Goal: Information Seeking & Learning: Find specific fact

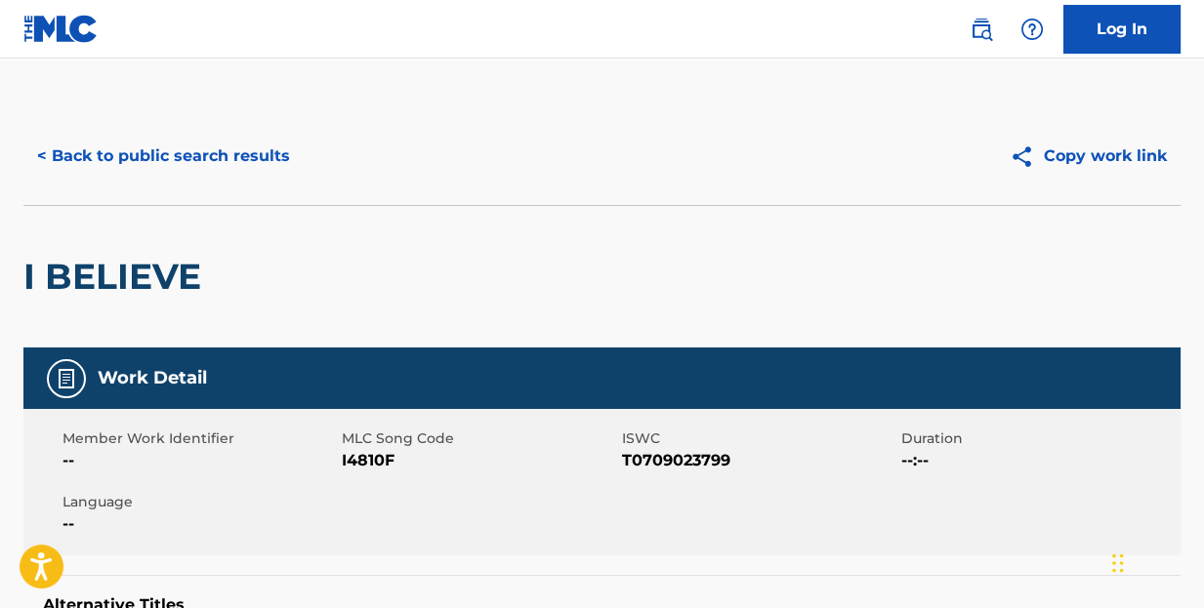
click at [173, 151] on button "< Back to public search results" at bounding box center [163, 156] width 280 height 49
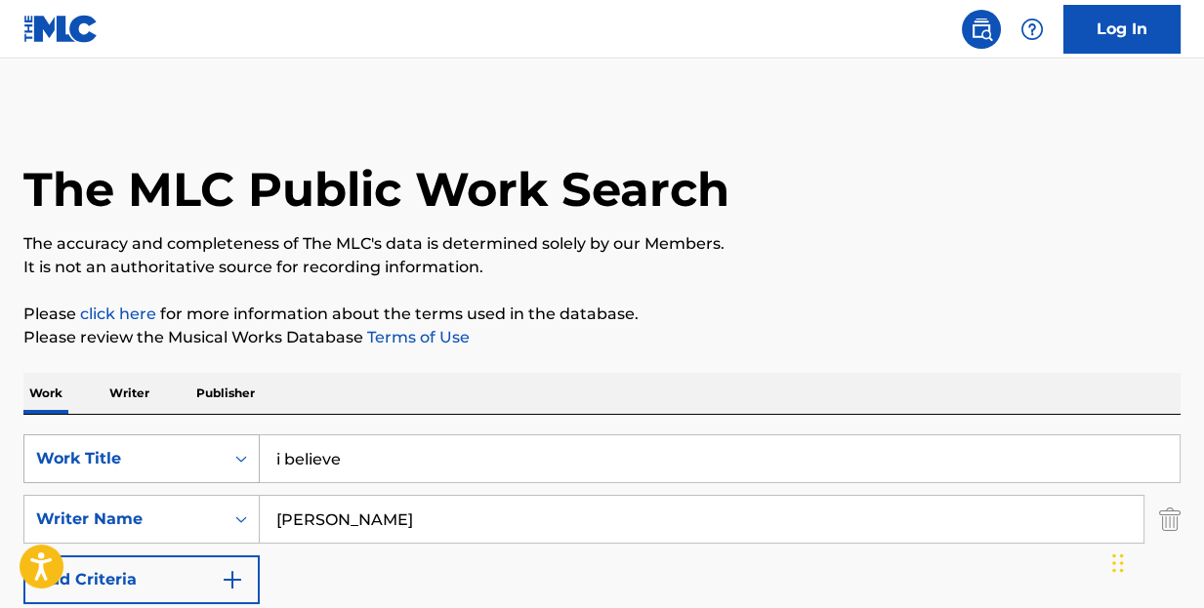
drag, startPoint x: 387, startPoint y: 461, endPoint x: 199, endPoint y: 442, distance: 188.4
click at [234, 450] on div "SearchWithCriteriacf37dab3-bfd1-4015-98e9-a0e1bde1559c Work Title i believe" at bounding box center [601, 459] width 1157 height 49
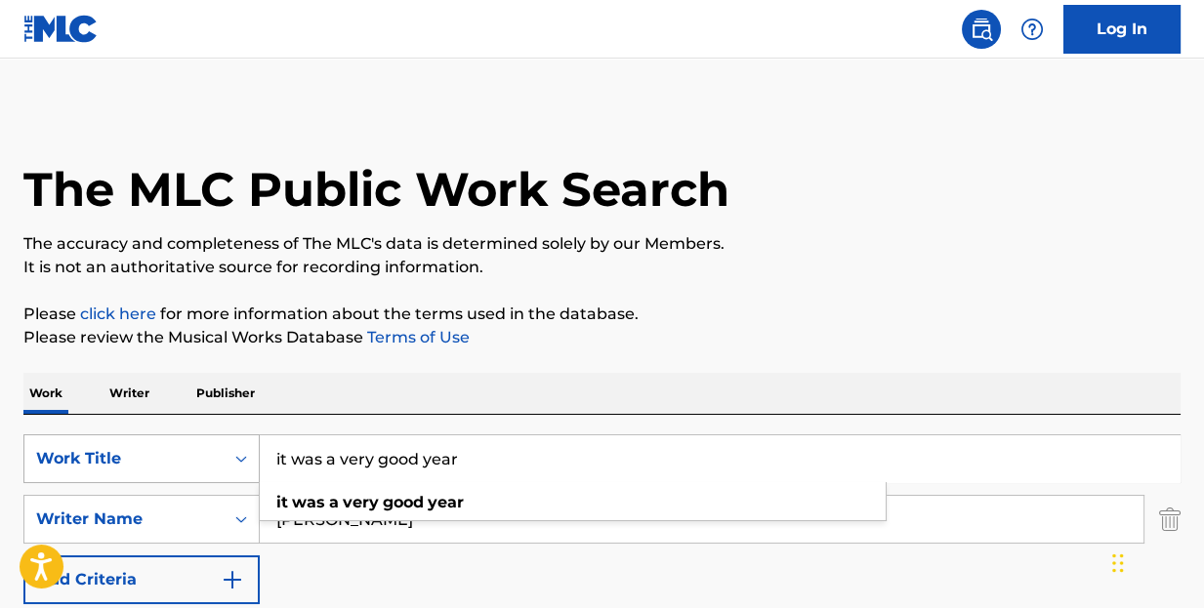
type input "it was a very good year"
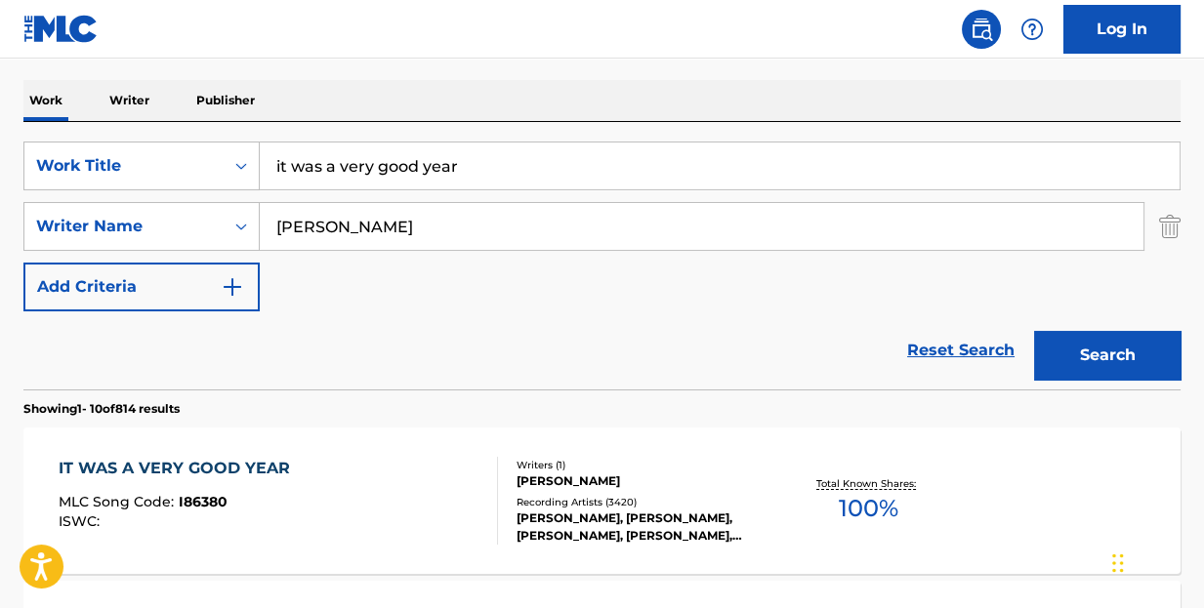
scroll to position [391, 0]
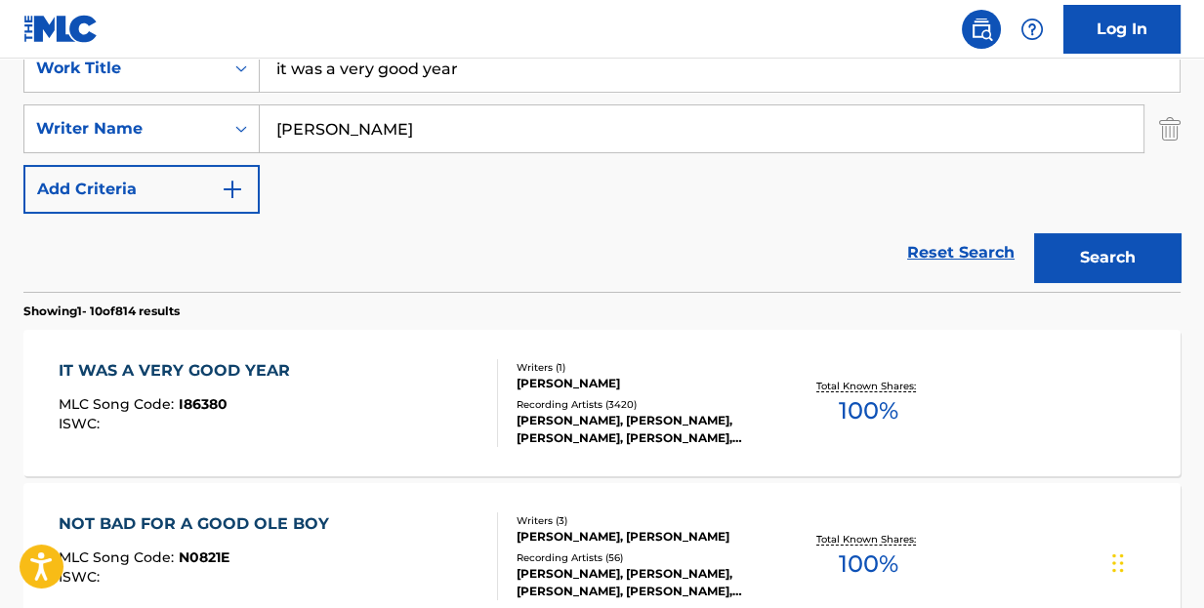
click at [246, 365] on div "IT WAS A VERY GOOD YEAR" at bounding box center [179, 370] width 241 height 23
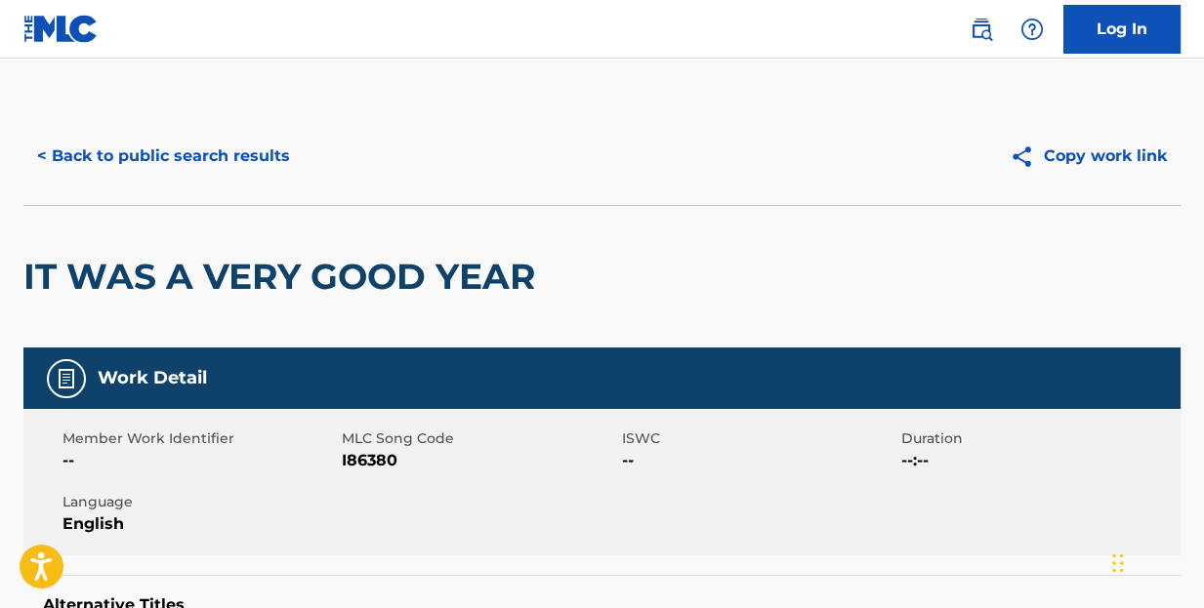
click at [274, 155] on button "< Back to public search results" at bounding box center [163, 156] width 280 height 49
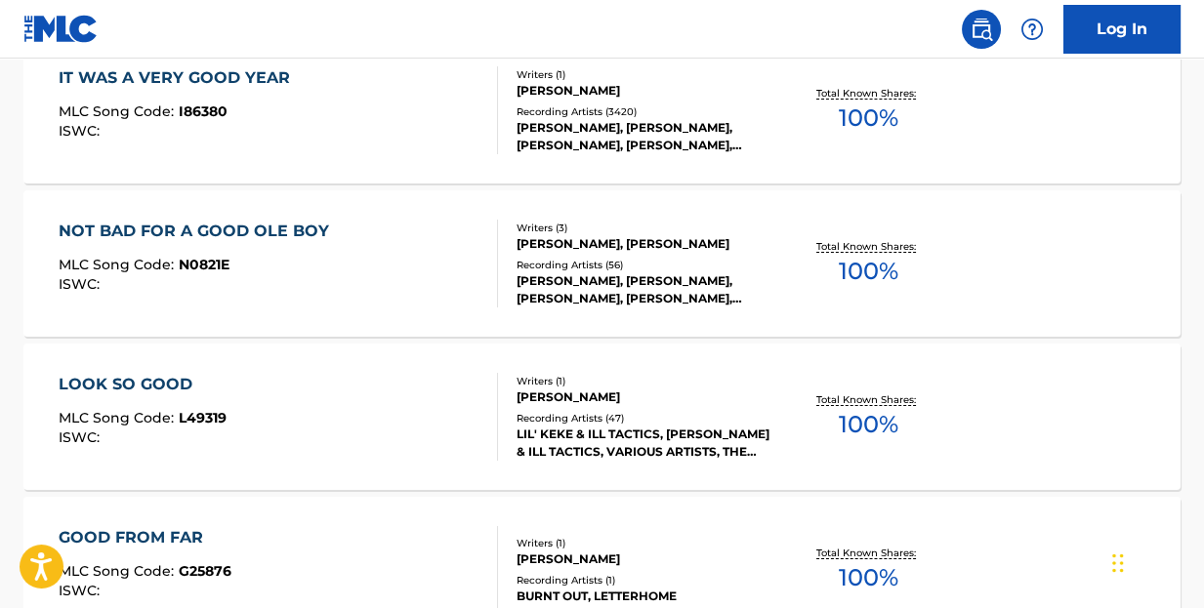
scroll to position [488, 0]
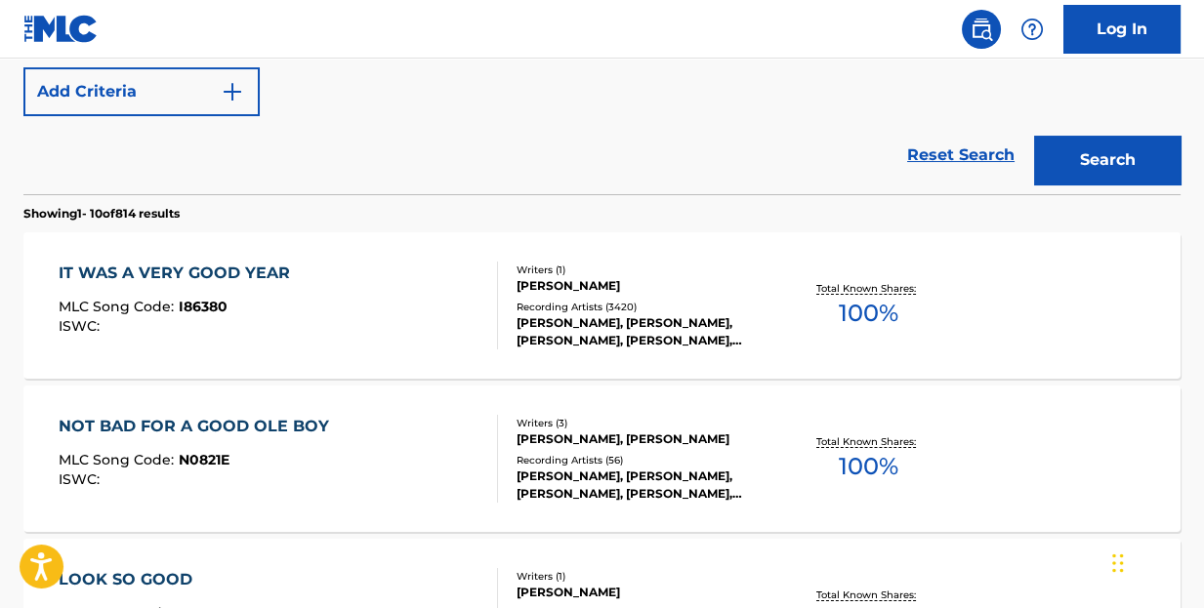
click at [262, 271] on div "IT WAS A VERY GOOD YEAR" at bounding box center [179, 273] width 241 height 23
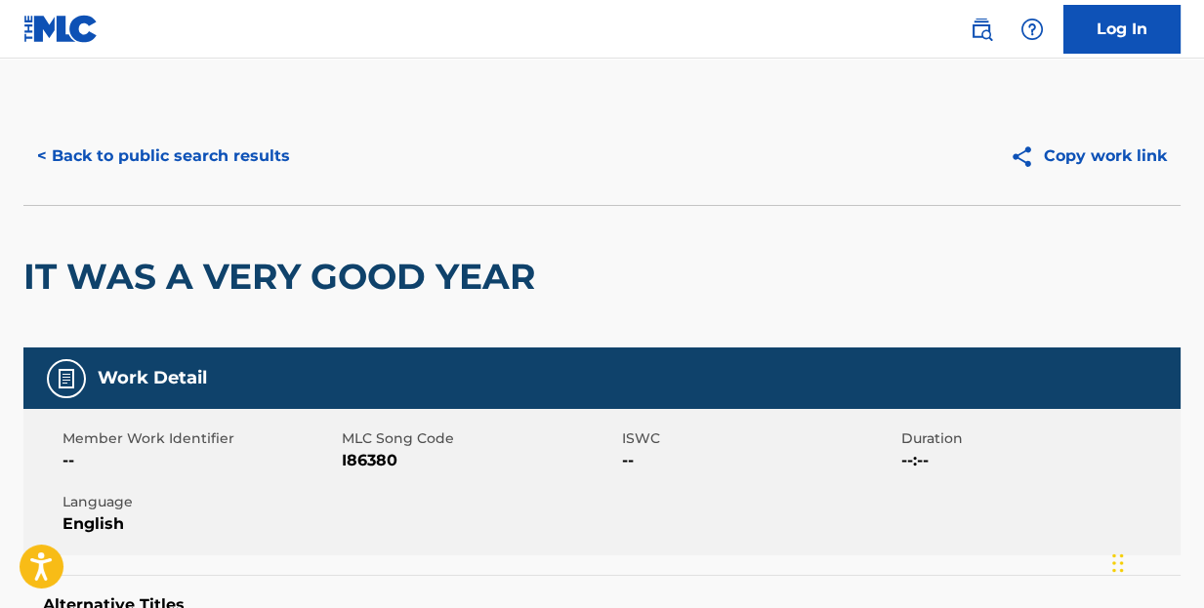
click at [246, 150] on button "< Back to public search results" at bounding box center [163, 156] width 280 height 49
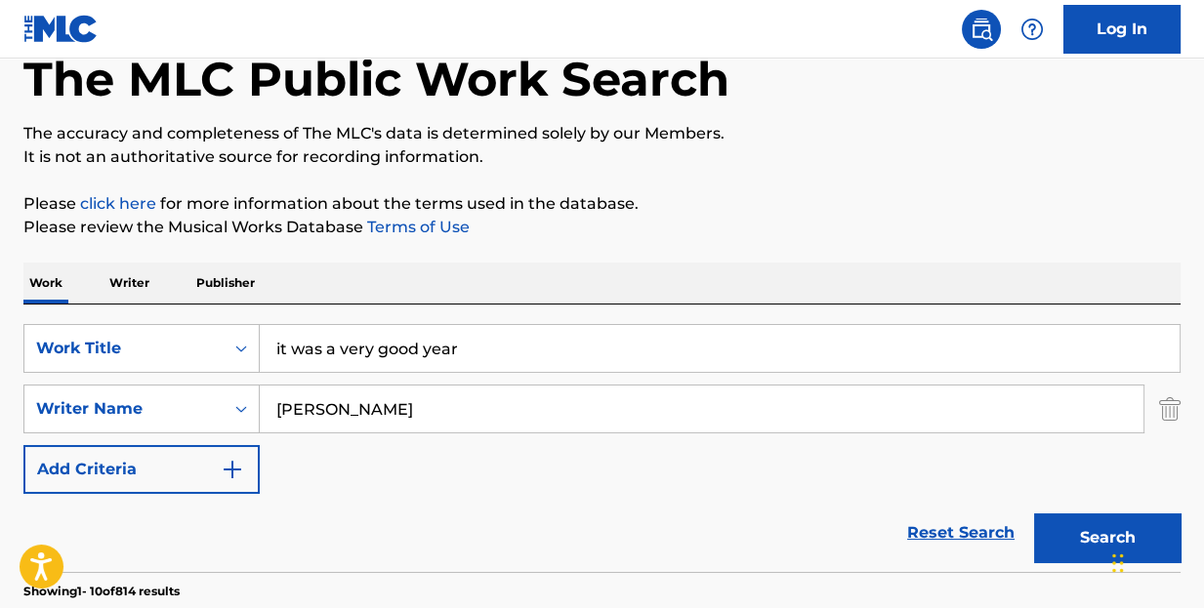
scroll to position [13, 0]
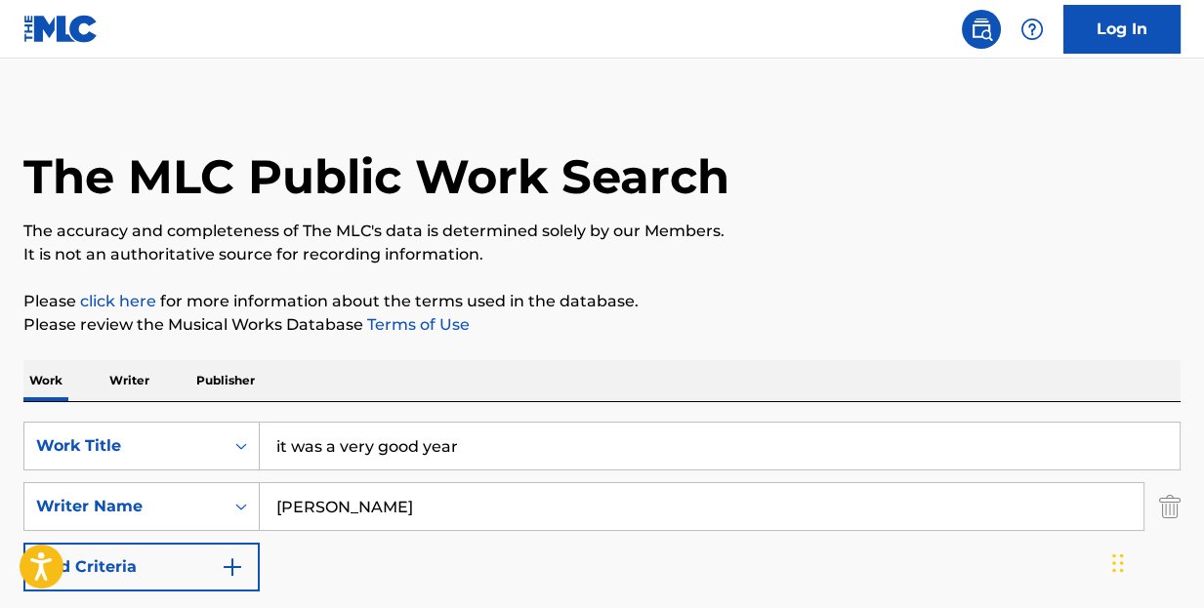
drag, startPoint x: 498, startPoint y: 455, endPoint x: 168, endPoint y: 417, distance: 332.2
click at [168, 417] on div "SearchWithCriteriacf37dab3-bfd1-4015-98e9-a0e1bde1559c Work Title it was a very…" at bounding box center [601, 536] width 1157 height 268
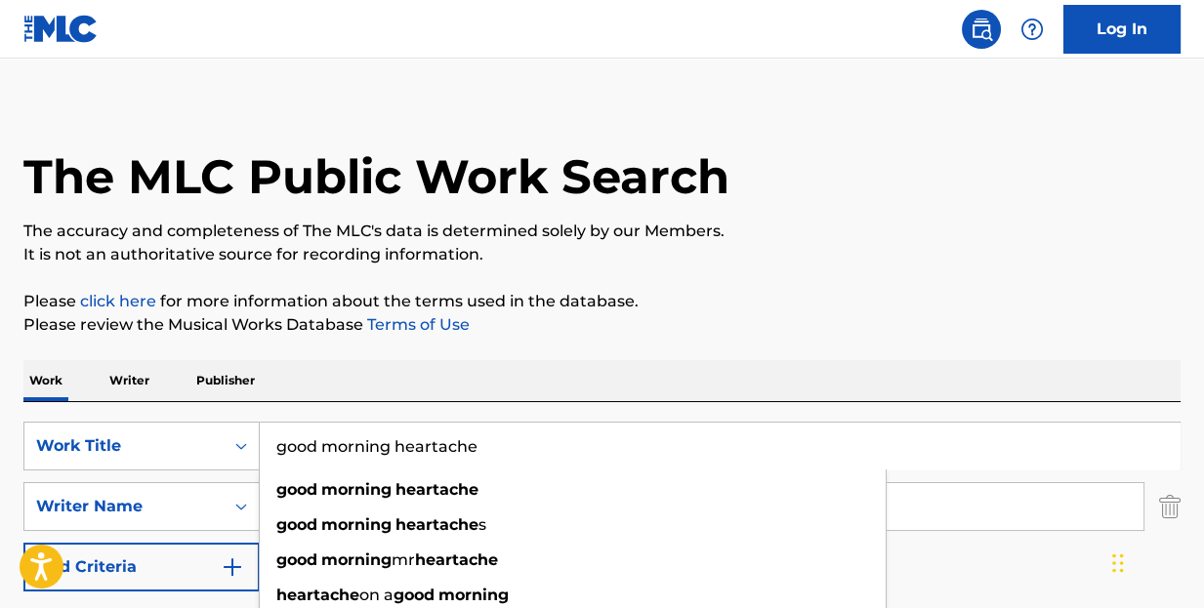
type input "good morning heartache"
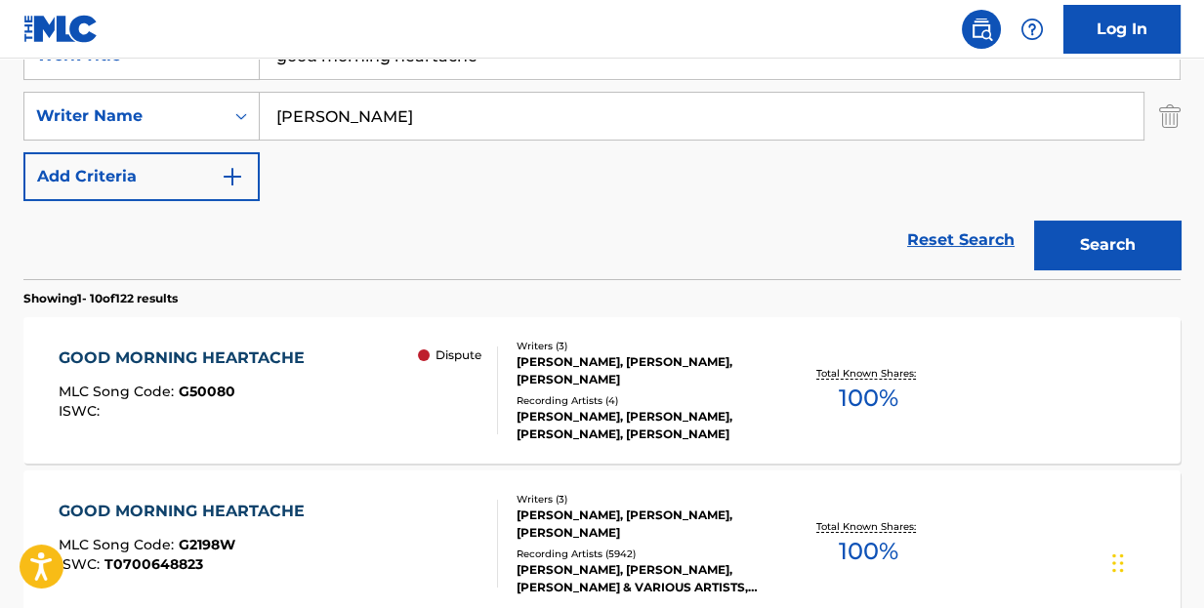
scroll to position [501, 0]
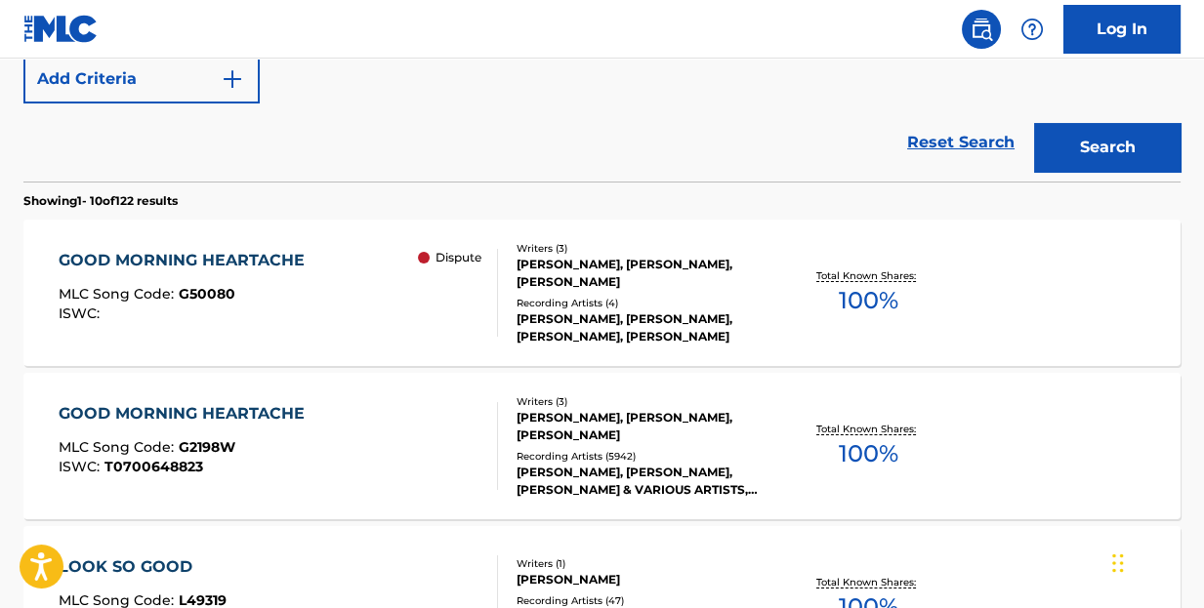
click at [270, 256] on div "GOOD MORNING HEARTACHE" at bounding box center [187, 260] width 256 height 23
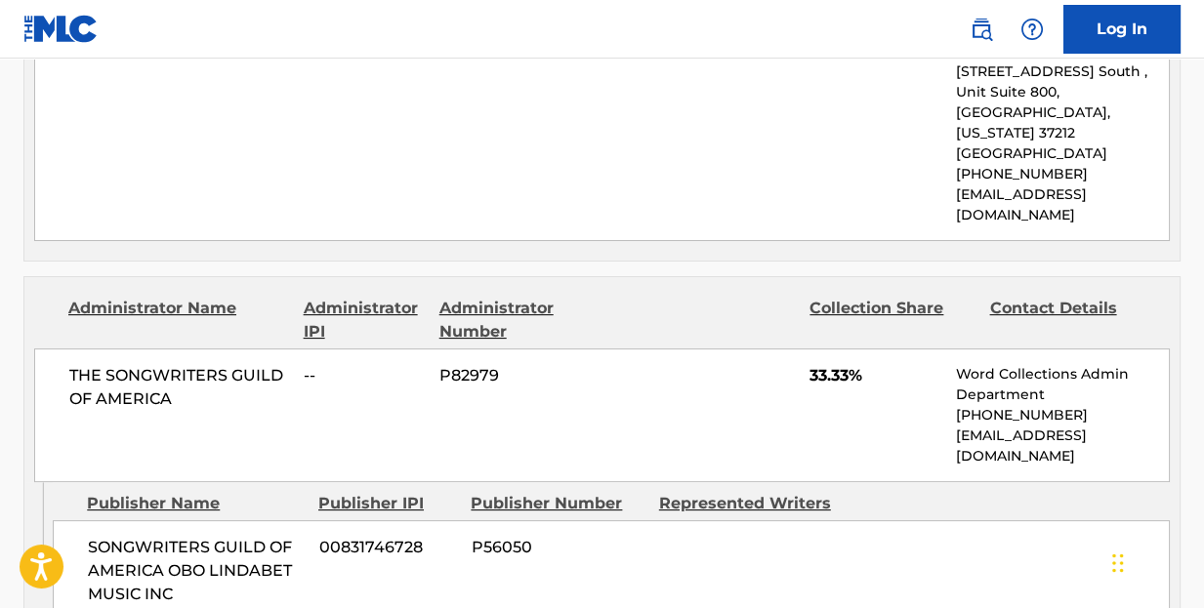
scroll to position [976, 0]
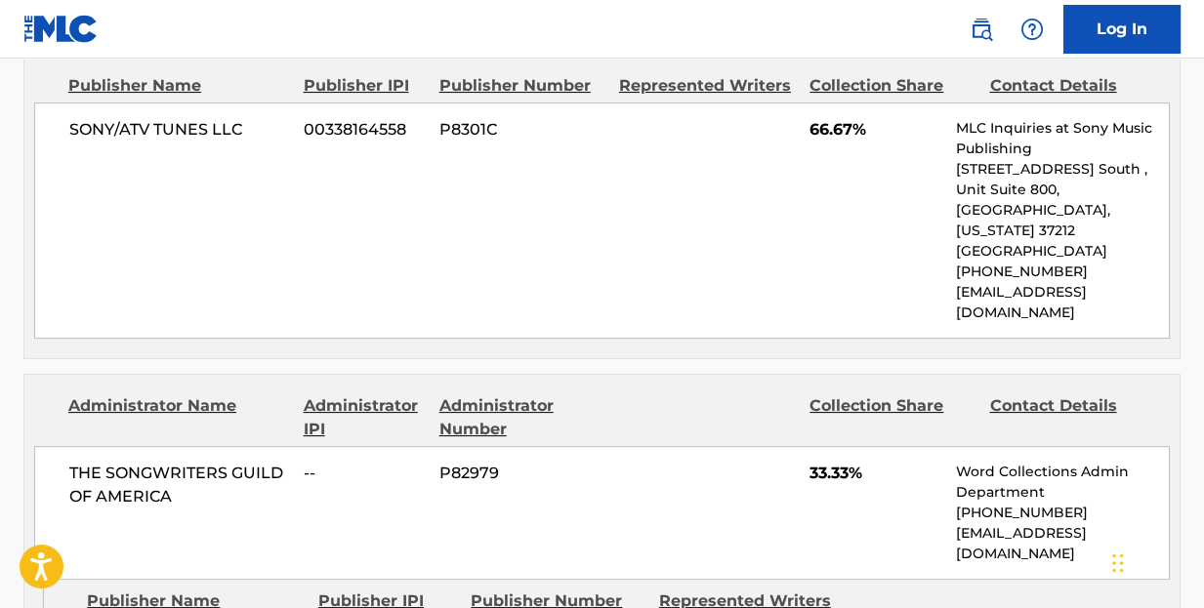
scroll to position [612, 0]
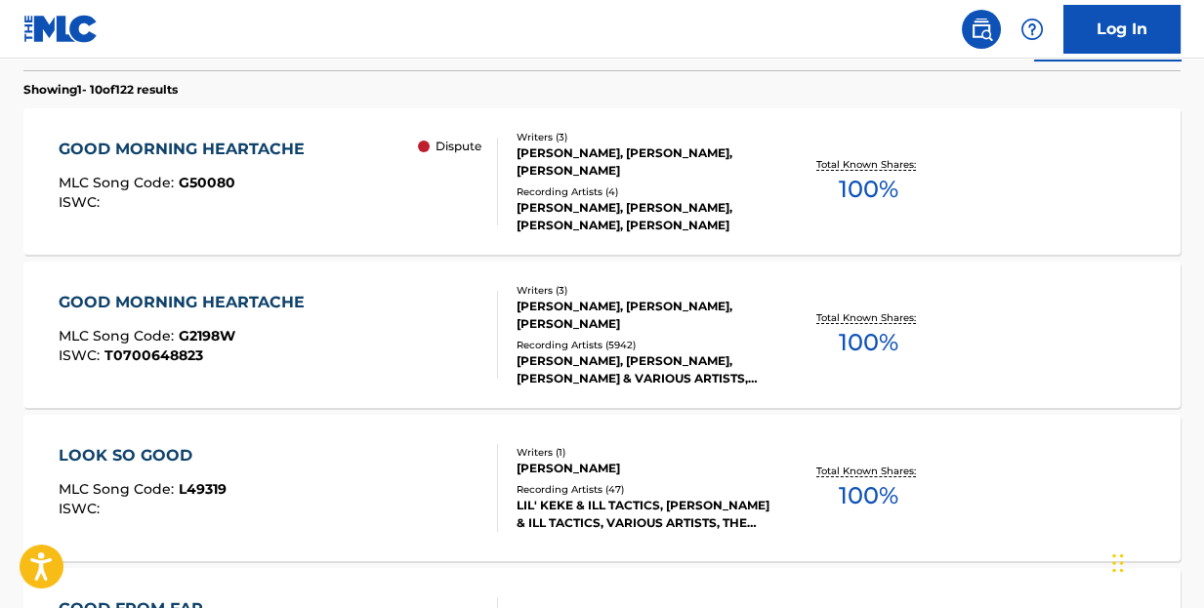
click at [257, 294] on div "GOOD MORNING HEARTACHE" at bounding box center [187, 302] width 256 height 23
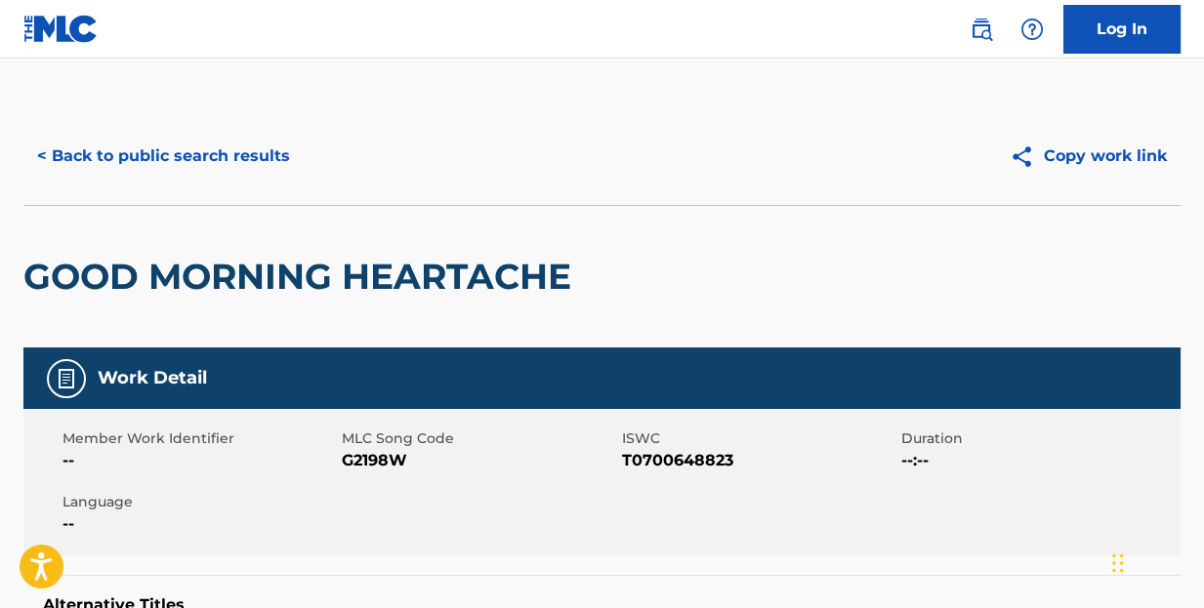
click at [262, 159] on button "< Back to public search results" at bounding box center [163, 156] width 280 height 49
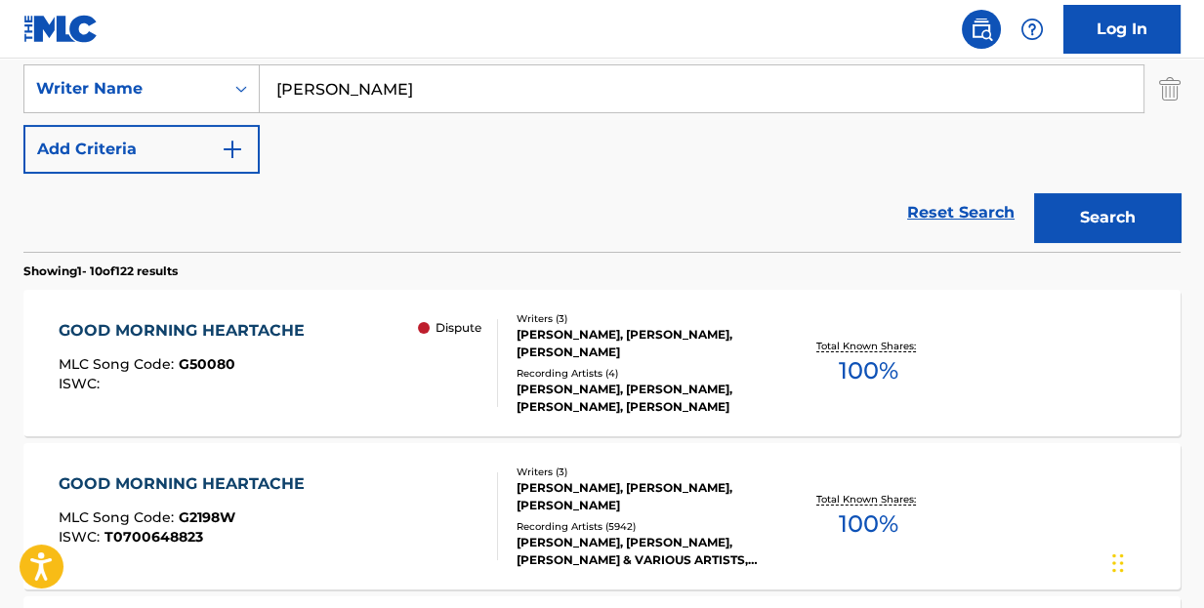
scroll to position [528, 0]
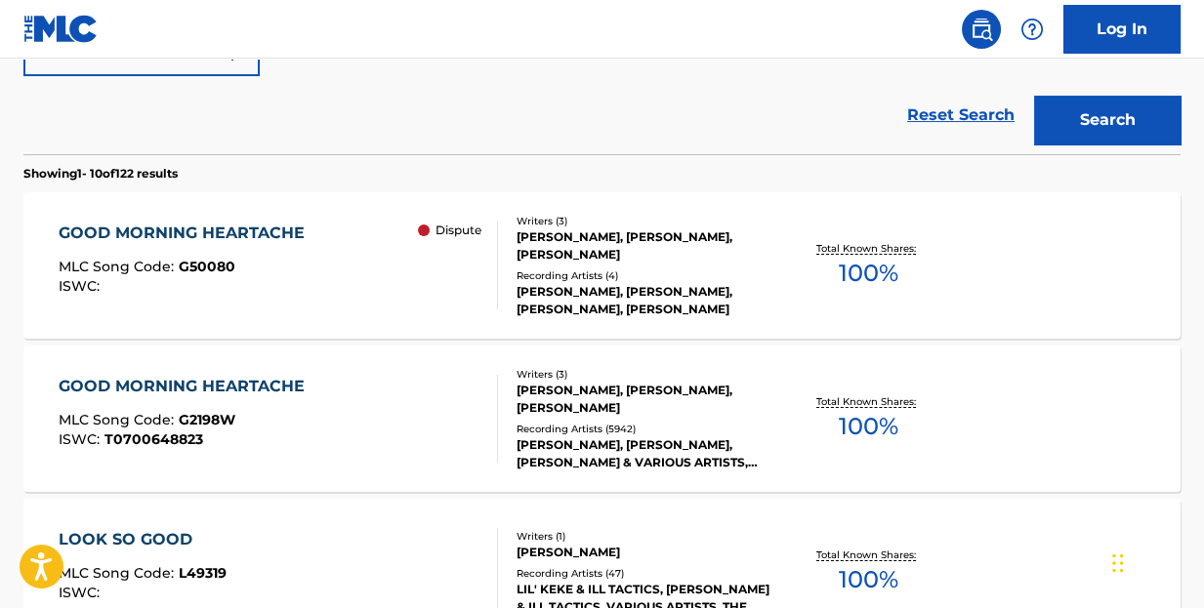
click at [268, 377] on div "GOOD MORNING HEARTACHE" at bounding box center [187, 386] width 256 height 23
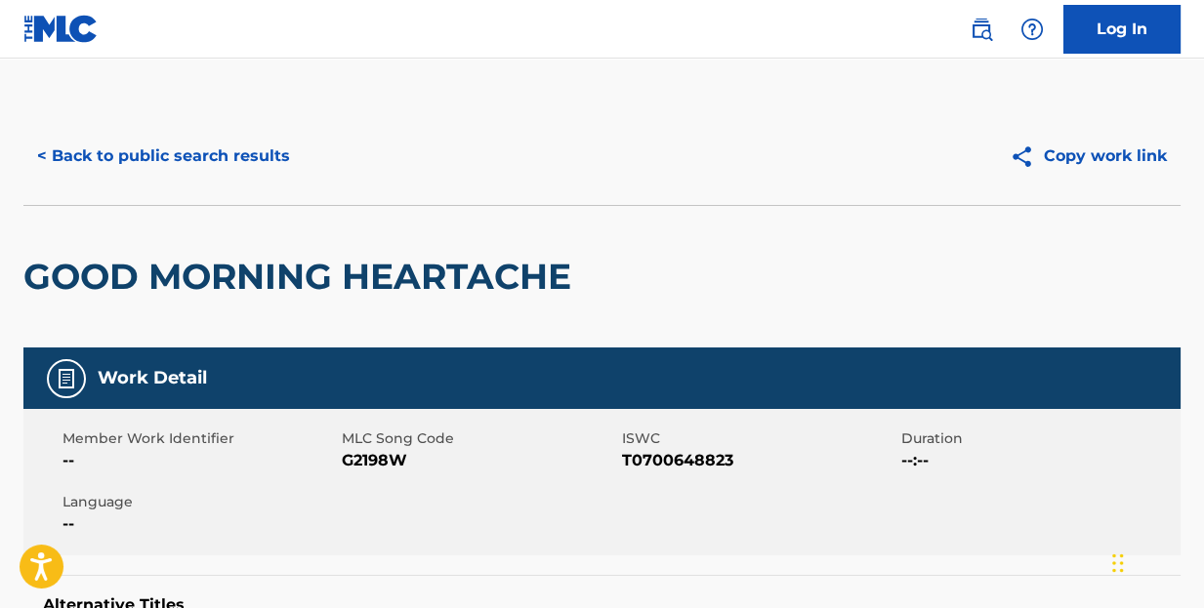
click at [140, 160] on button "< Back to public search results" at bounding box center [163, 156] width 280 height 49
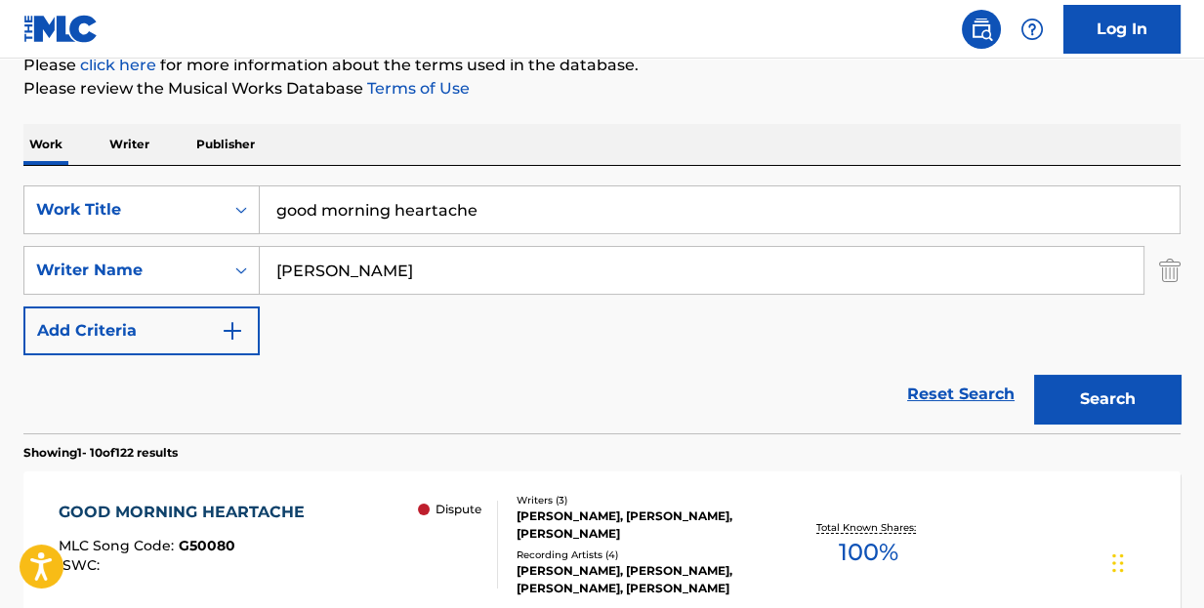
scroll to position [151, 0]
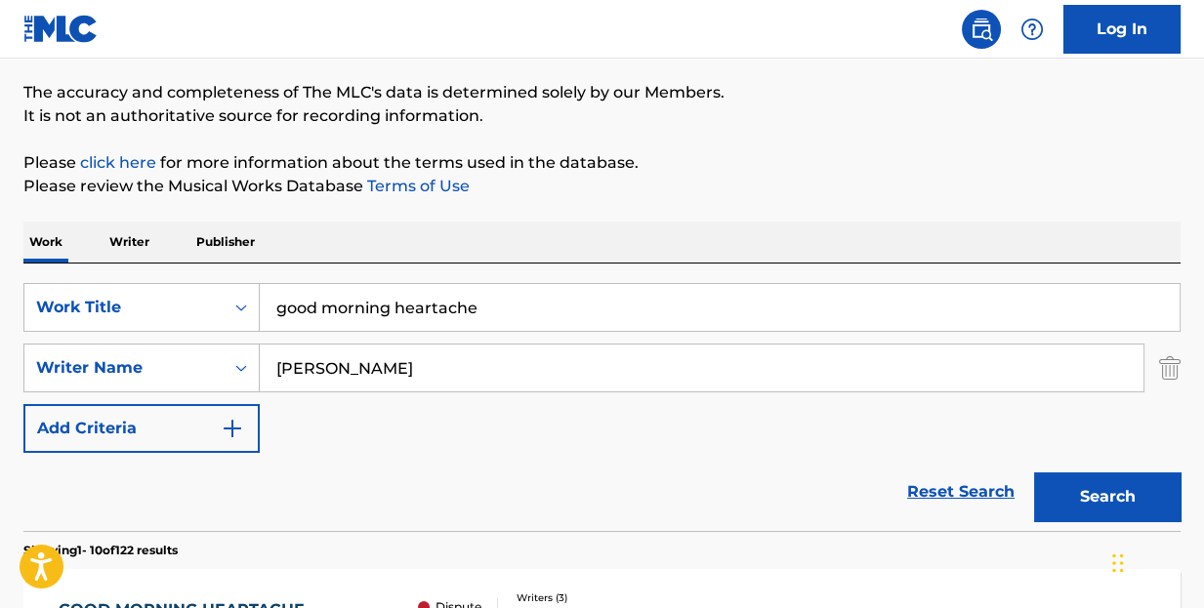
drag, startPoint x: 512, startPoint y: 309, endPoint x: 16, endPoint y: 287, distance: 496.5
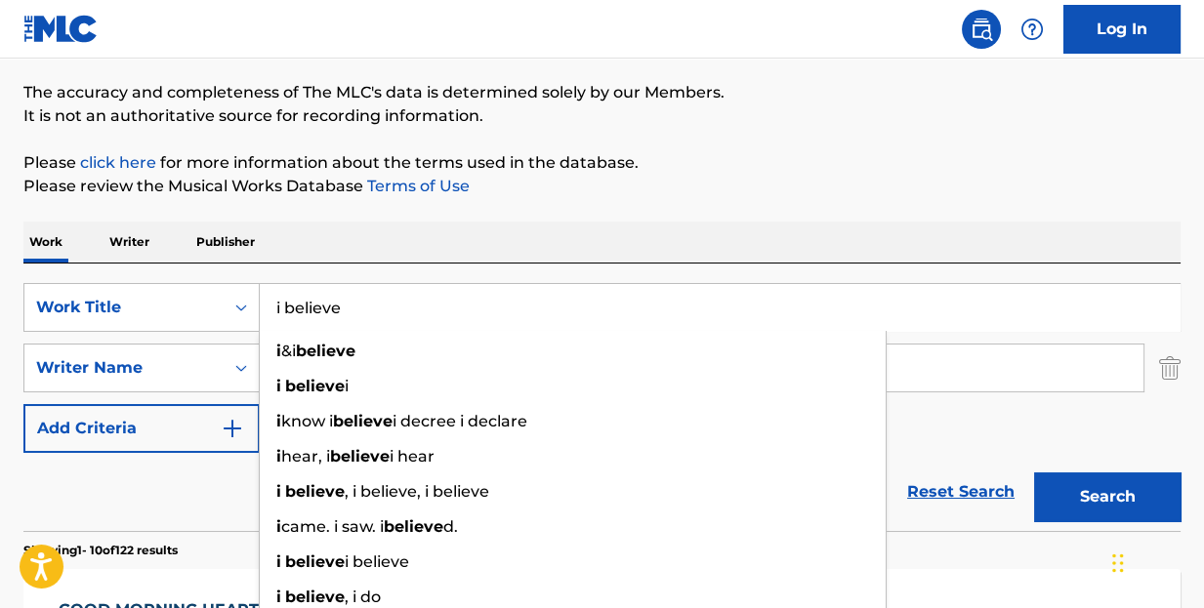
type input "i believe"
click at [1034, 473] on button "Search" at bounding box center [1107, 497] width 146 height 49
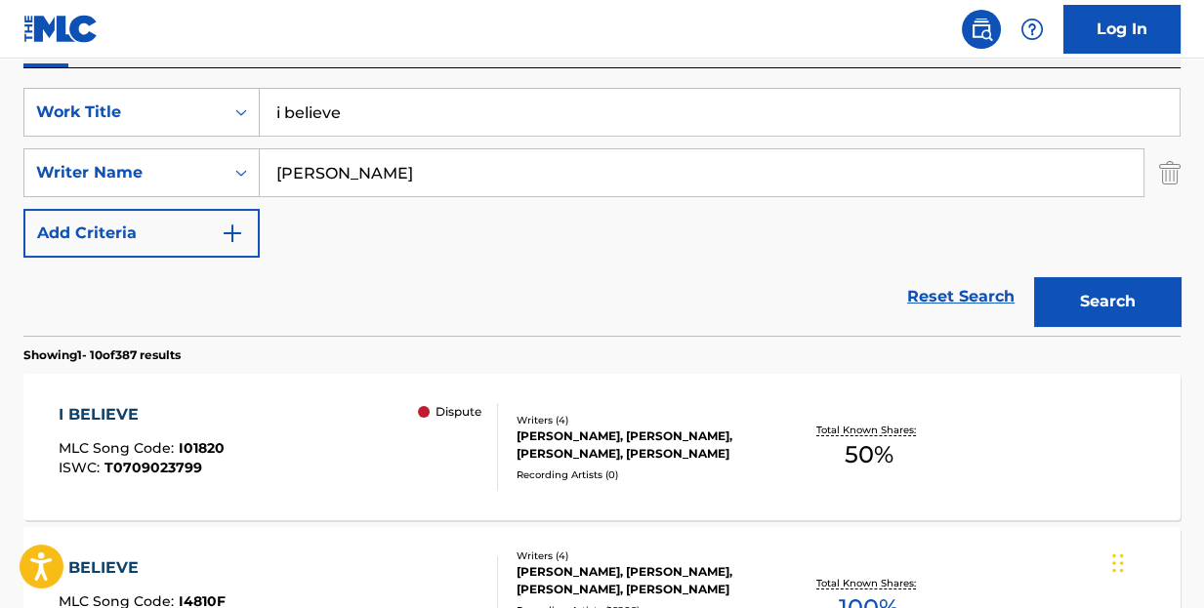
scroll to position [444, 0]
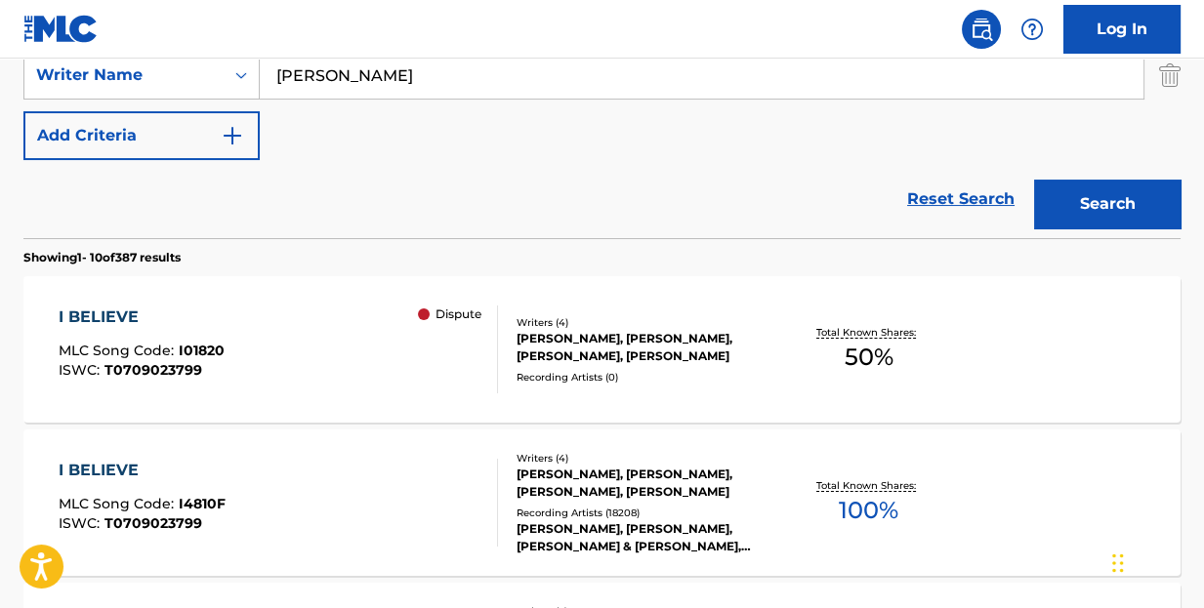
click at [637, 468] on div "[PERSON_NAME], [PERSON_NAME], [PERSON_NAME], [PERSON_NAME]" at bounding box center [645, 483] width 256 height 35
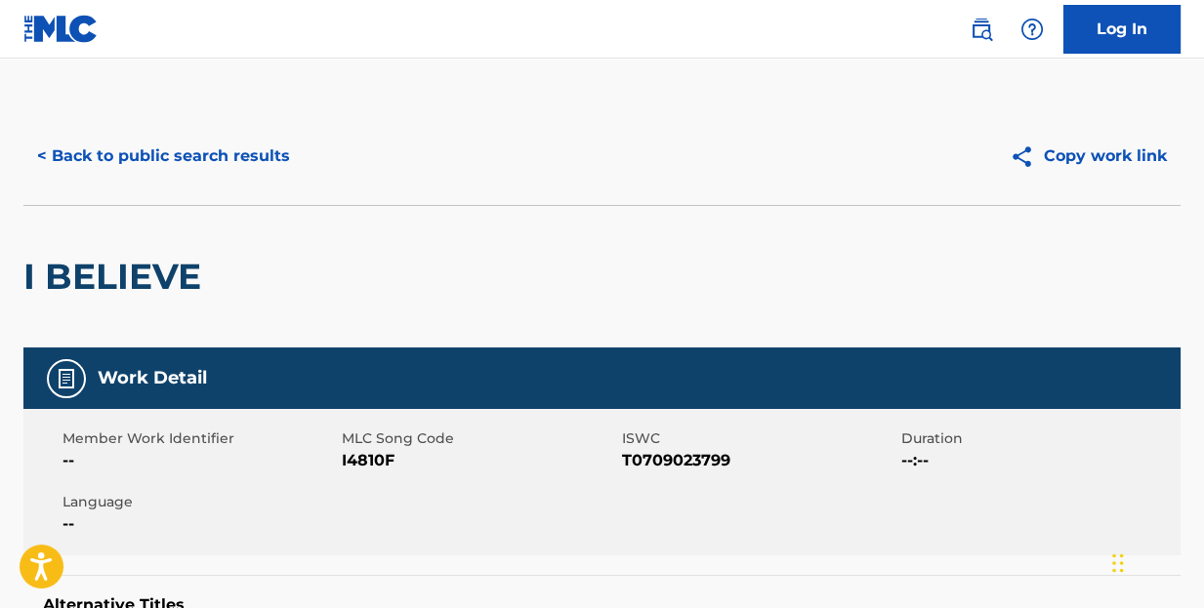
click at [208, 154] on button "< Back to public search results" at bounding box center [163, 156] width 280 height 49
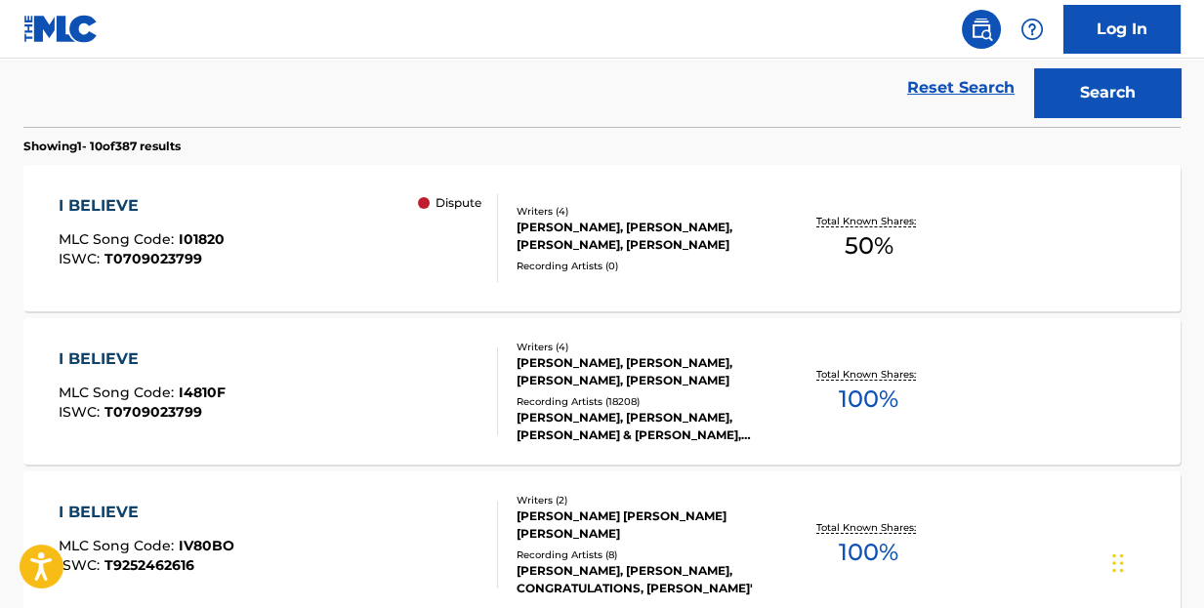
scroll to position [263, 0]
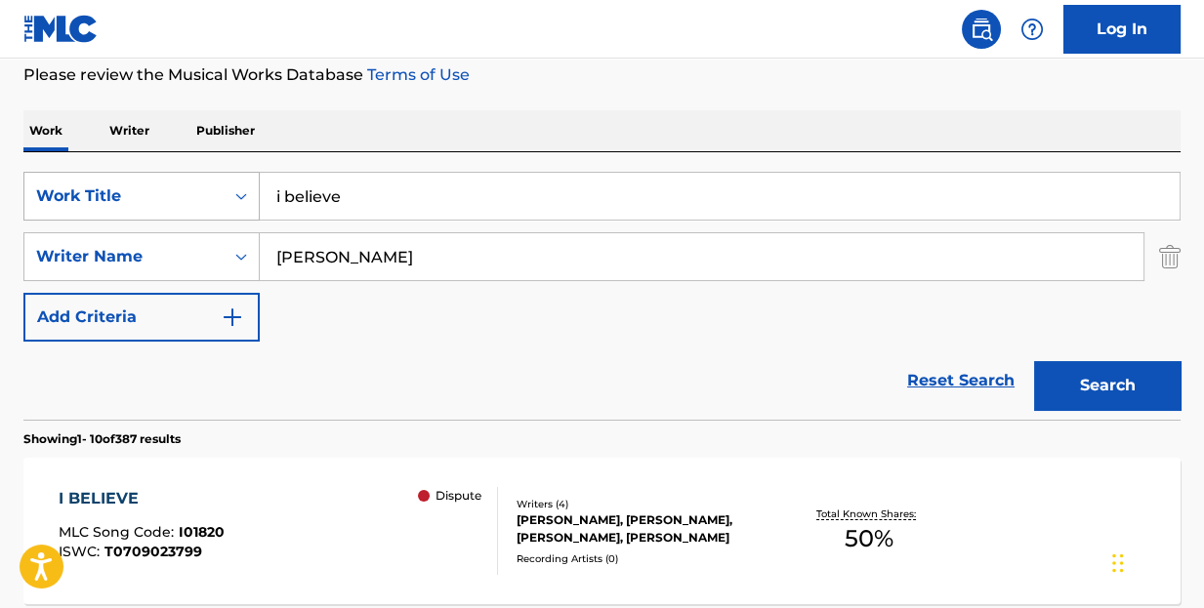
drag, startPoint x: 394, startPoint y: 195, endPoint x: 156, endPoint y: 188, distance: 238.4
click at [156, 188] on div "SearchWithCriteriacf37dab3-bfd1-4015-98e9-a0e1bde1559c Work Title i believe" at bounding box center [601, 196] width 1157 height 49
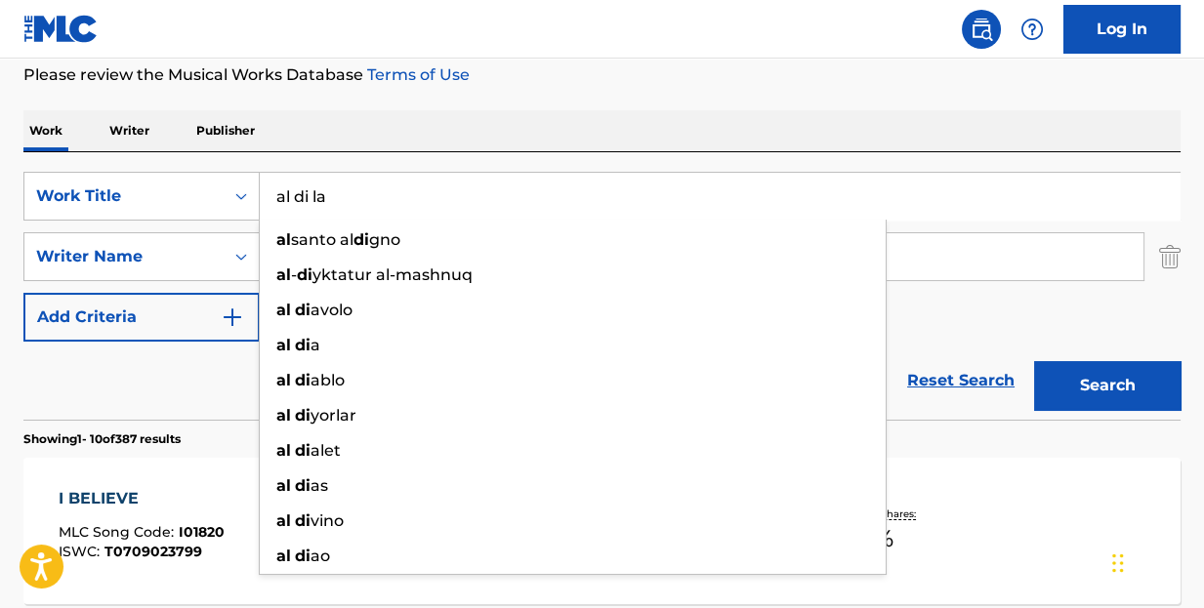
type input "al di la"
click at [1034, 361] on button "Search" at bounding box center [1107, 385] width 146 height 49
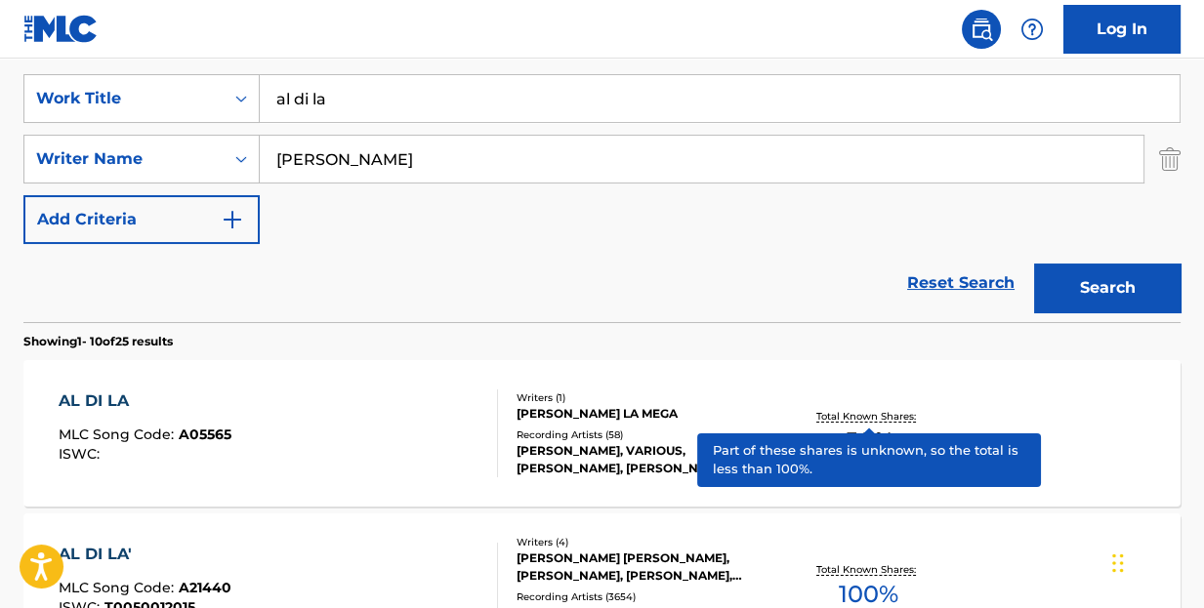
scroll to position [556, 0]
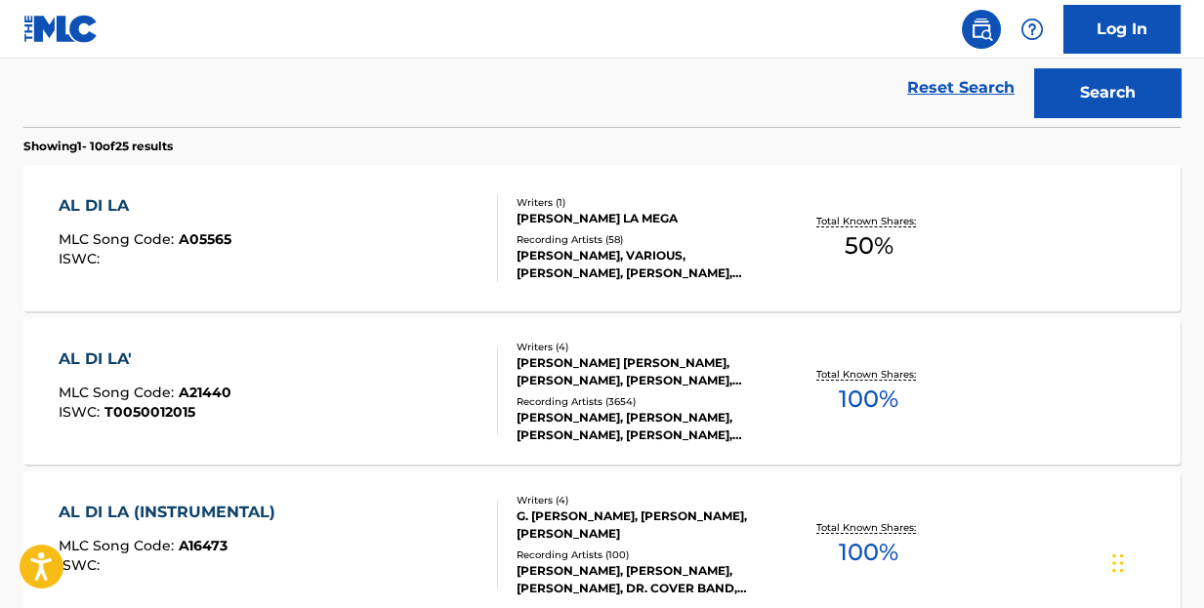
click at [105, 192] on div "AL DI LA MLC Song Code : A05565 ISWC : Writers ( 1 ) [PERSON_NAME] LA MEGA Reco…" at bounding box center [601, 238] width 1157 height 146
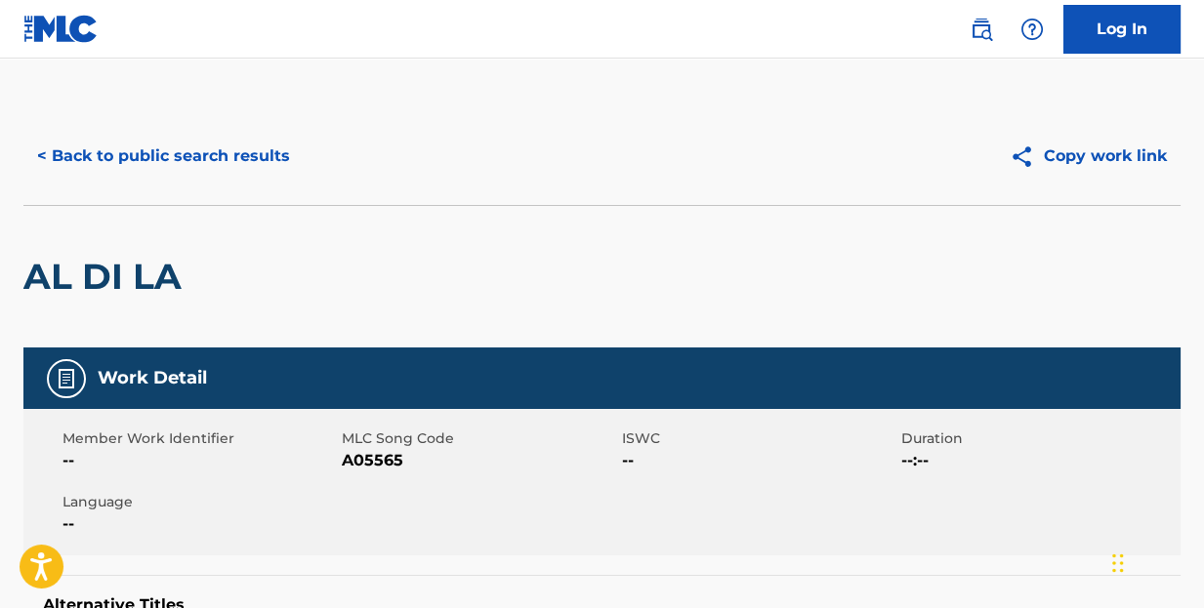
click at [270, 154] on button "< Back to public search results" at bounding box center [163, 156] width 280 height 49
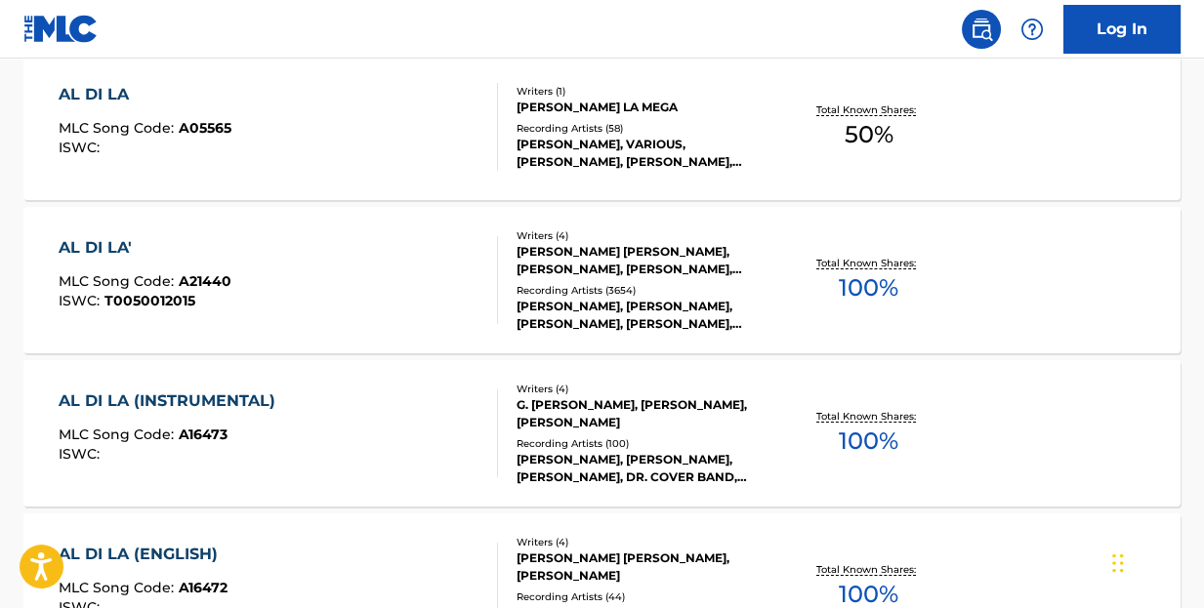
click at [107, 237] on div "AL DI LA'" at bounding box center [145, 247] width 173 height 23
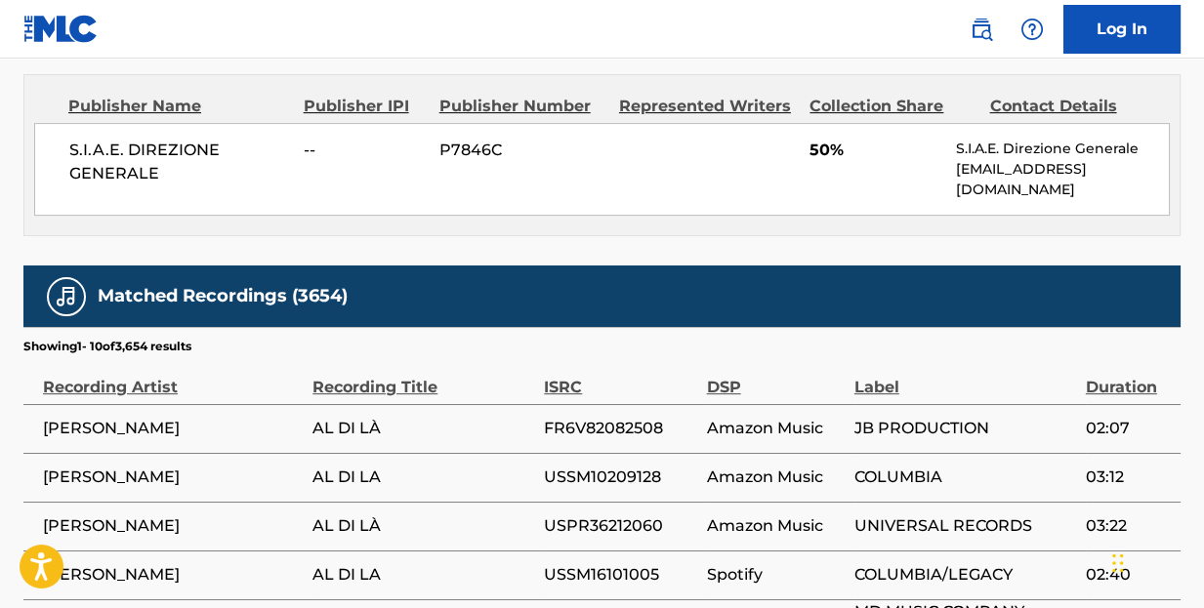
scroll to position [781, 0]
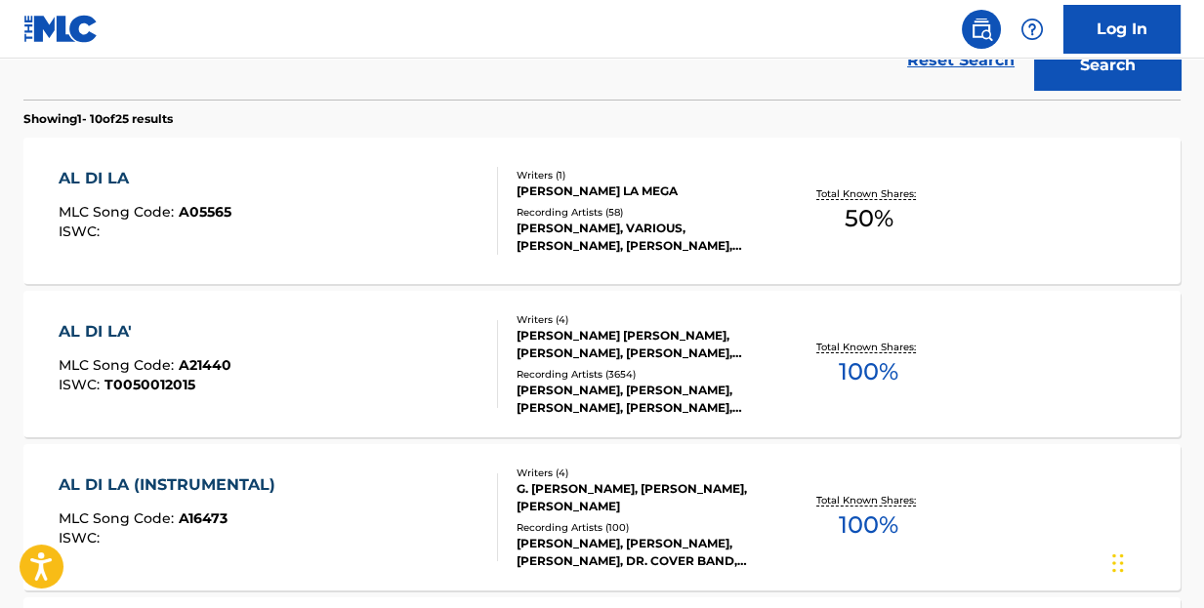
scroll to position [681, 0]
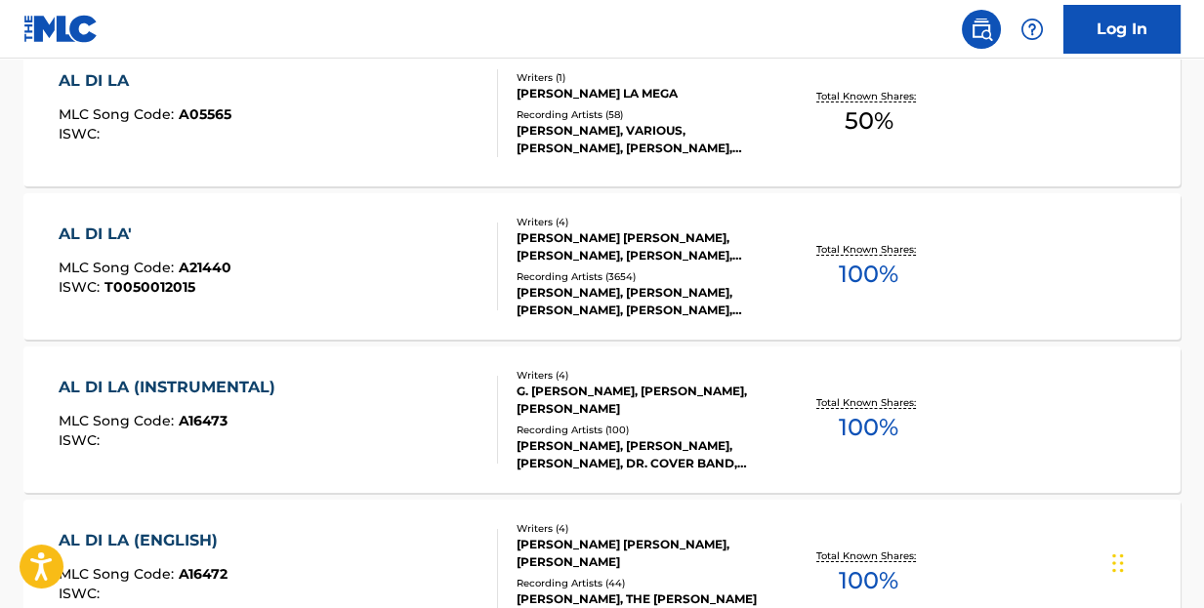
click at [244, 382] on div "AL DI LA (INSTRUMENTAL)" at bounding box center [172, 387] width 227 height 23
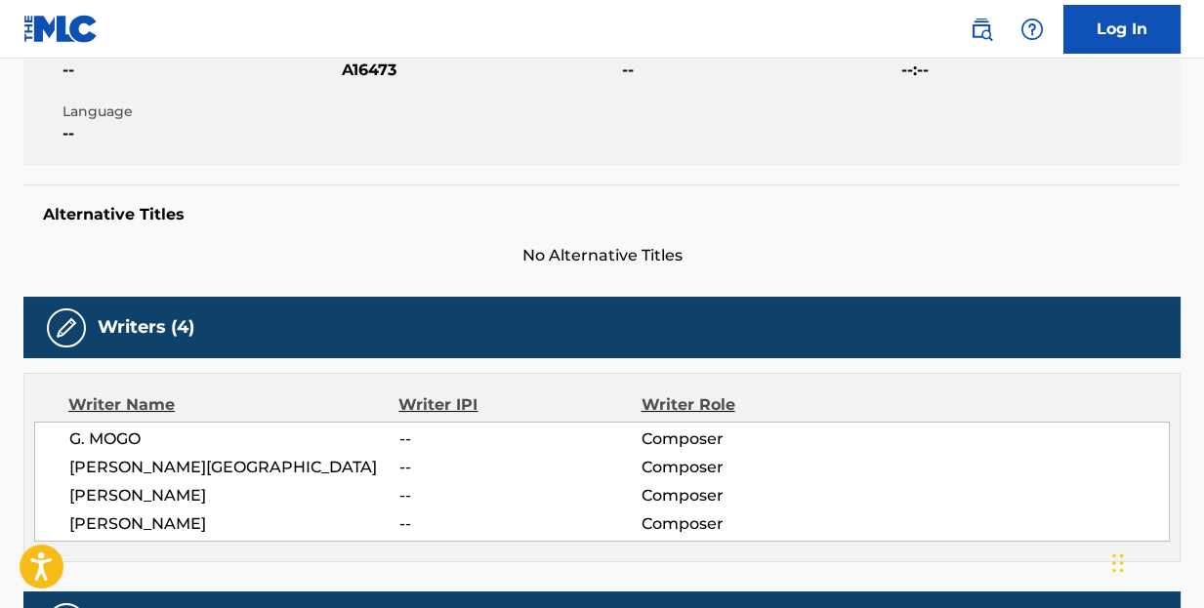
scroll to position [98, 0]
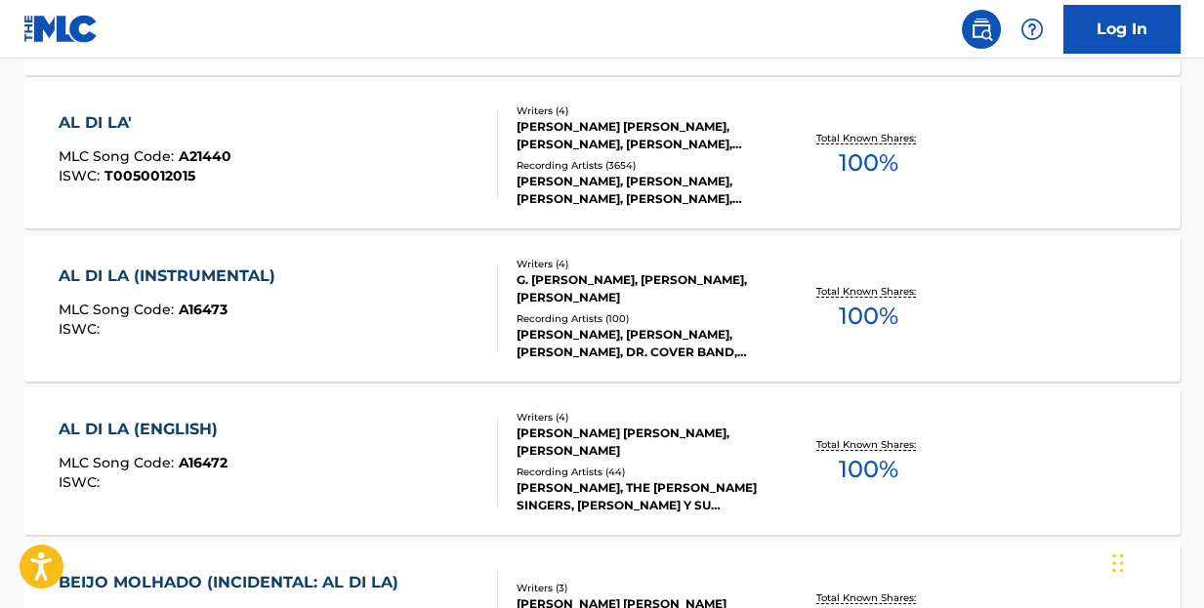
scroll to position [890, 0]
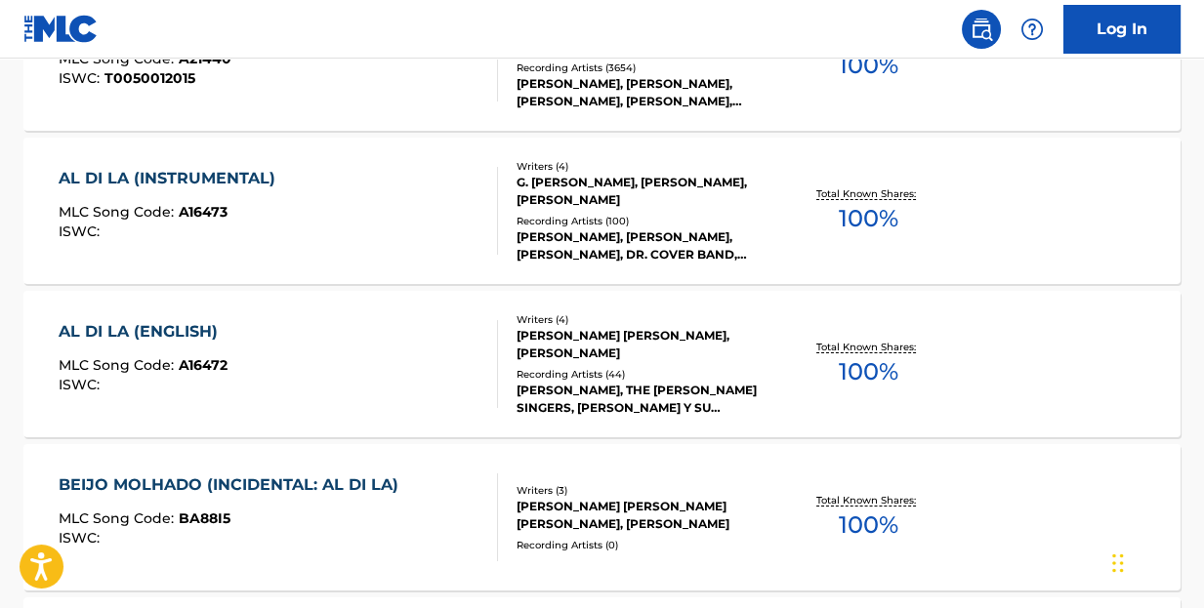
click at [174, 336] on div "AL DI LA (ENGLISH)" at bounding box center [143, 331] width 169 height 23
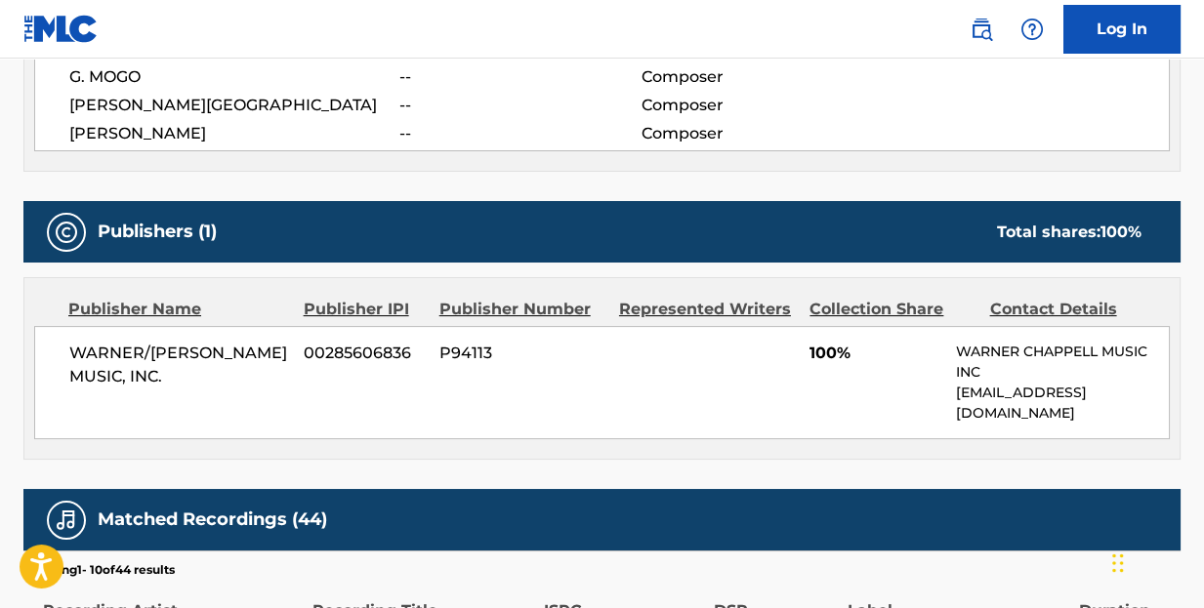
scroll to position [684, 0]
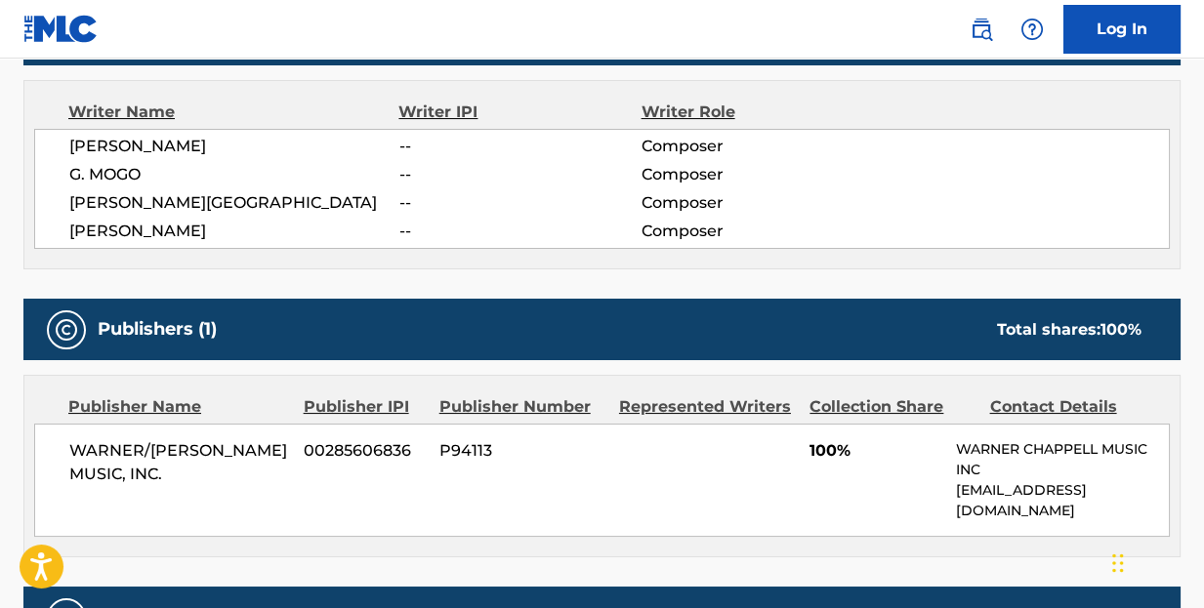
scroll to position [1001, 0]
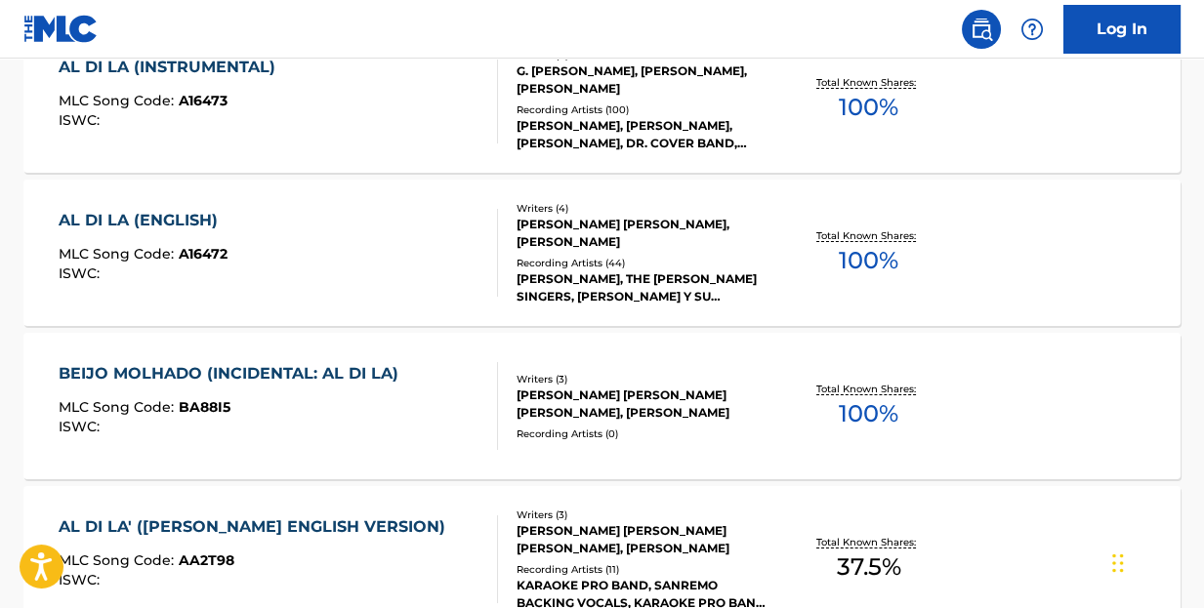
click at [350, 519] on div "AL DI LA' ([PERSON_NAME] ENGLISH VERSION)" at bounding box center [257, 527] width 396 height 23
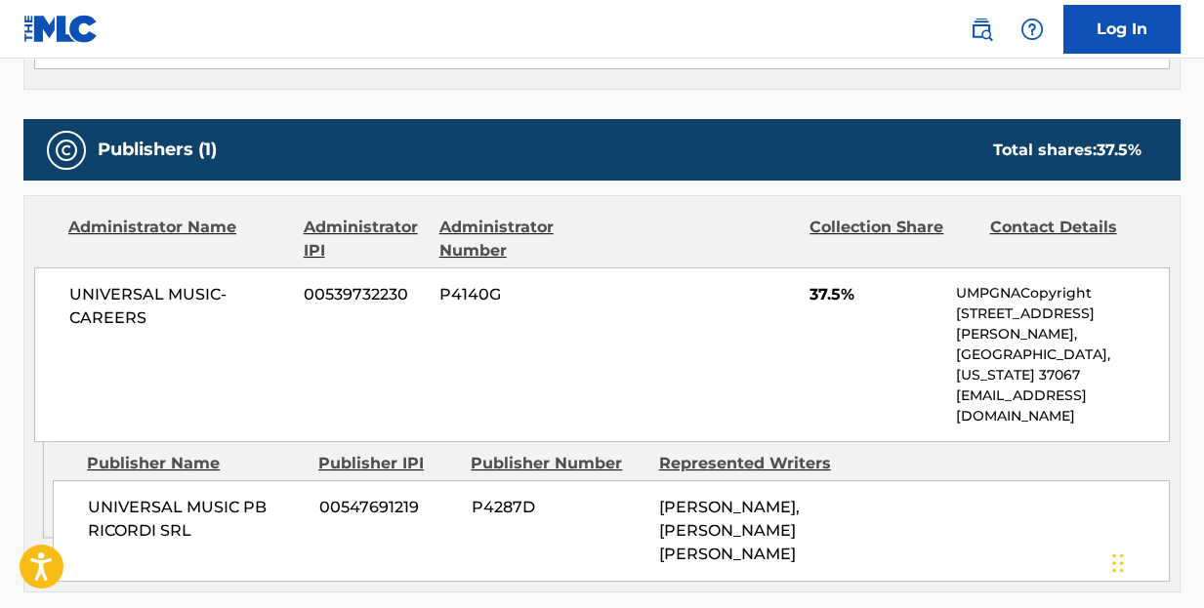
scroll to position [781, 0]
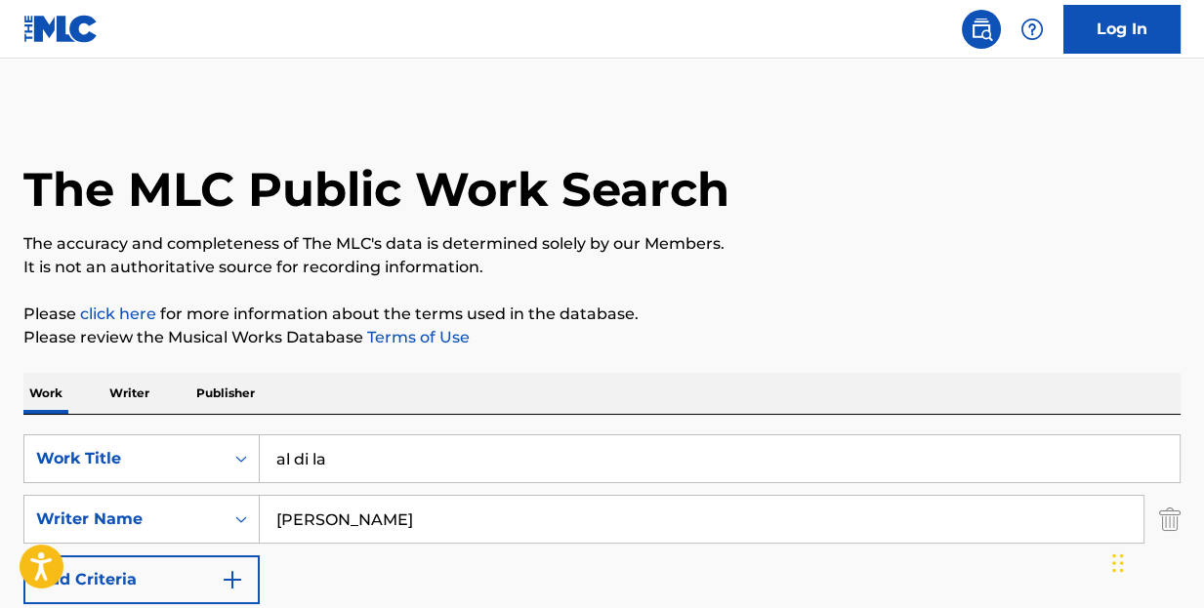
scroll to position [98, 0]
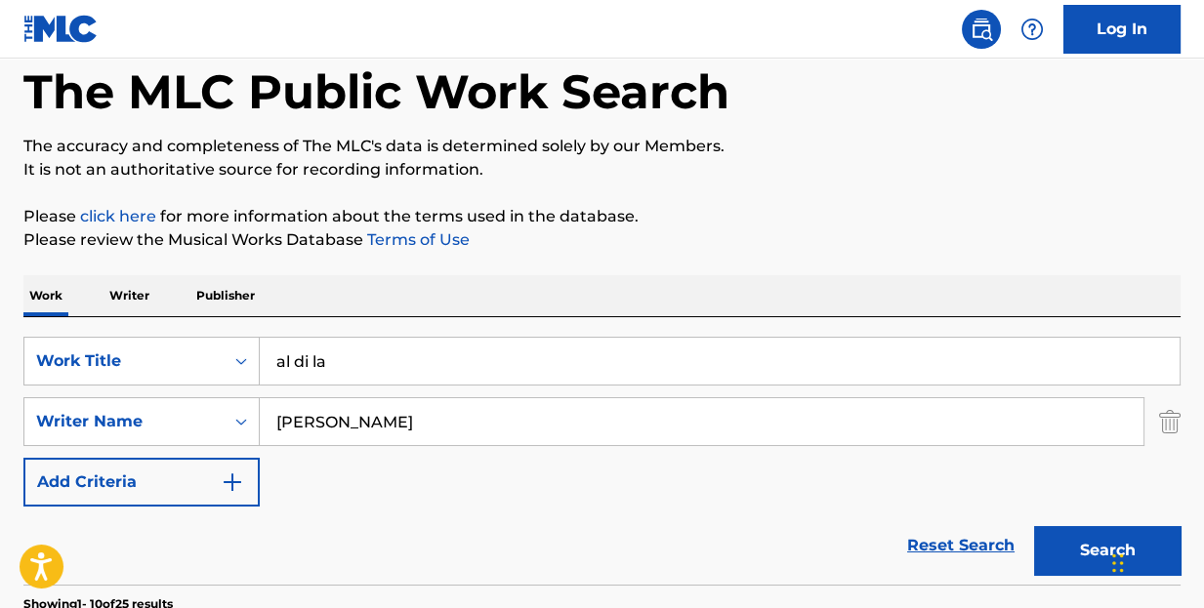
drag, startPoint x: 371, startPoint y: 371, endPoint x: 275, endPoint y: 353, distance: 97.3
click at [275, 353] on input "al di la" at bounding box center [720, 361] width 920 height 47
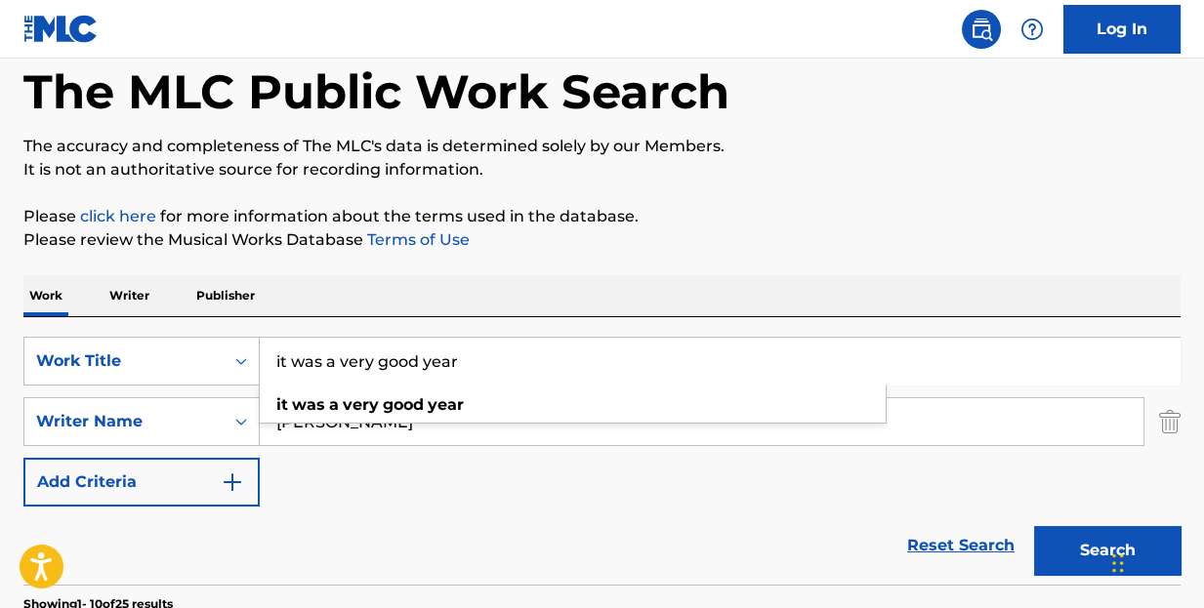
type input "it was a very good year"
click at [1034, 526] on button "Search" at bounding box center [1107, 550] width 146 height 49
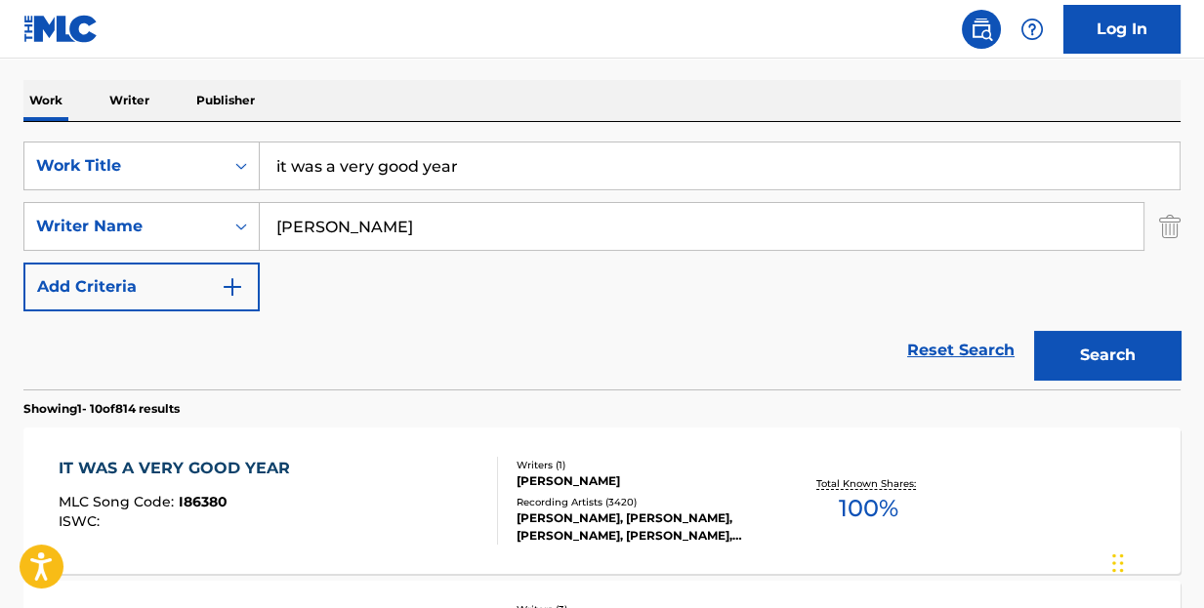
scroll to position [391, 0]
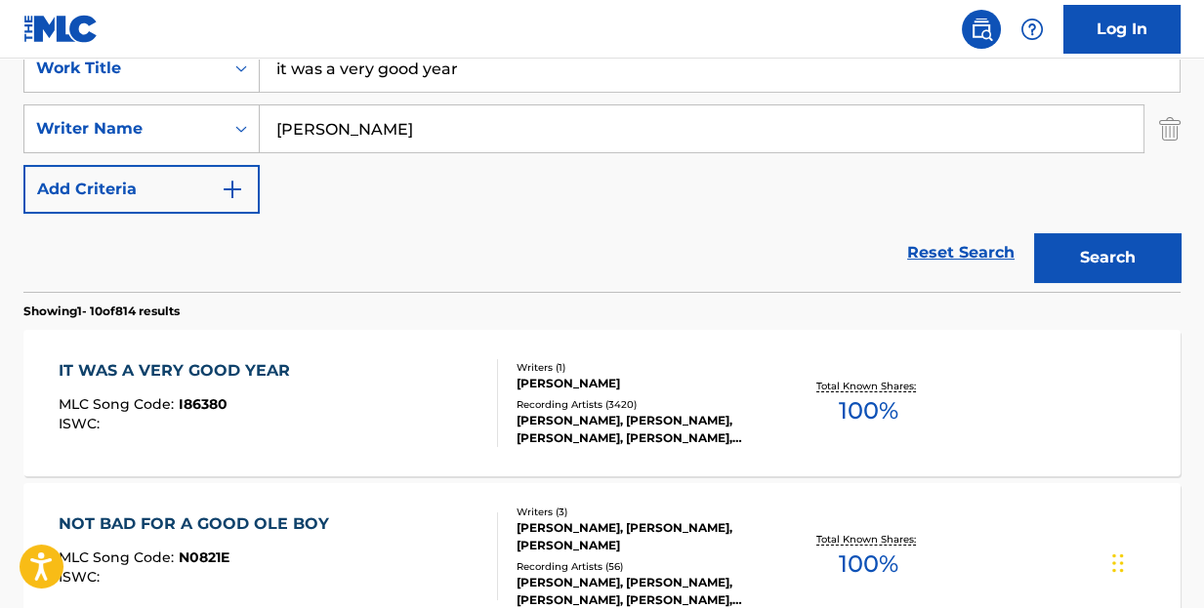
click at [243, 377] on div "IT WAS A VERY GOOD YEAR" at bounding box center [179, 370] width 241 height 23
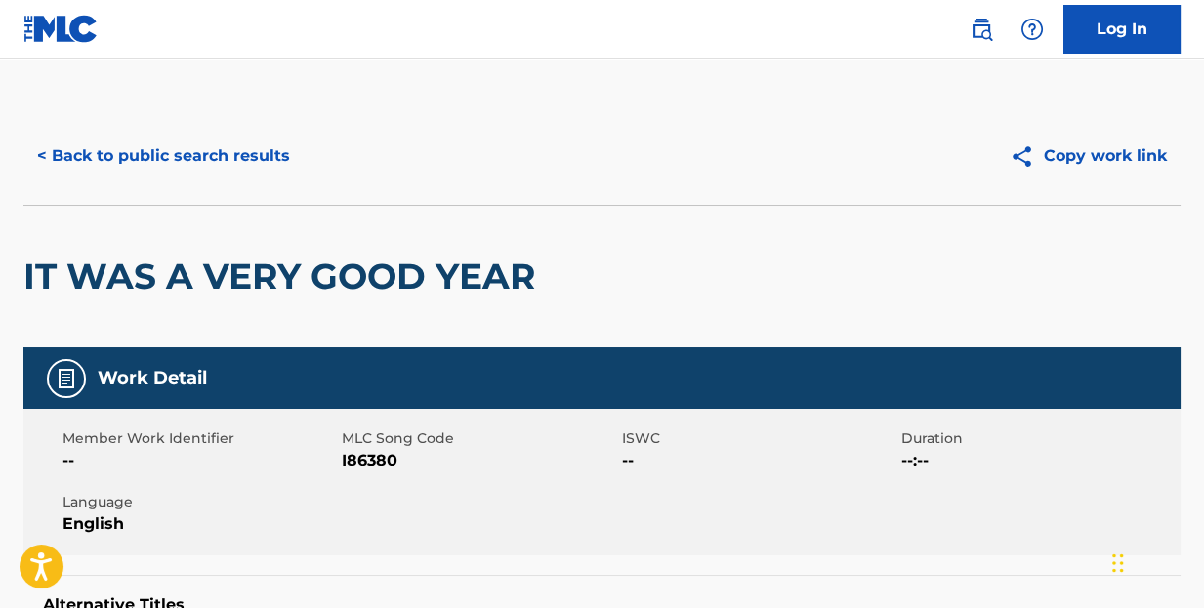
click at [245, 143] on button "< Back to public search results" at bounding box center [163, 156] width 280 height 49
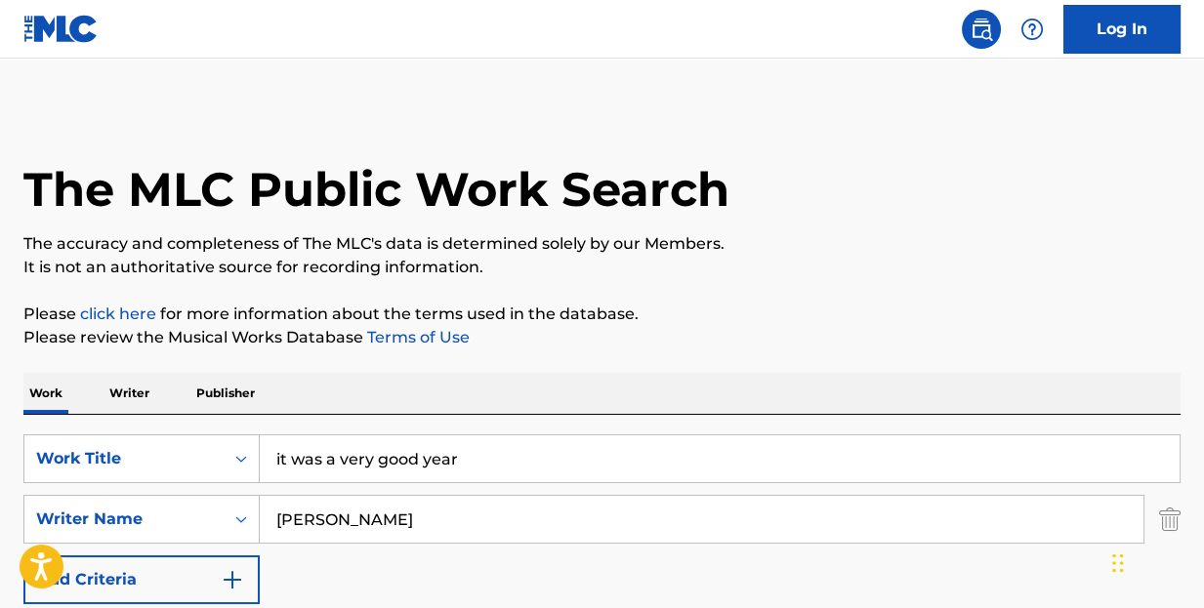
scroll to position [391, 0]
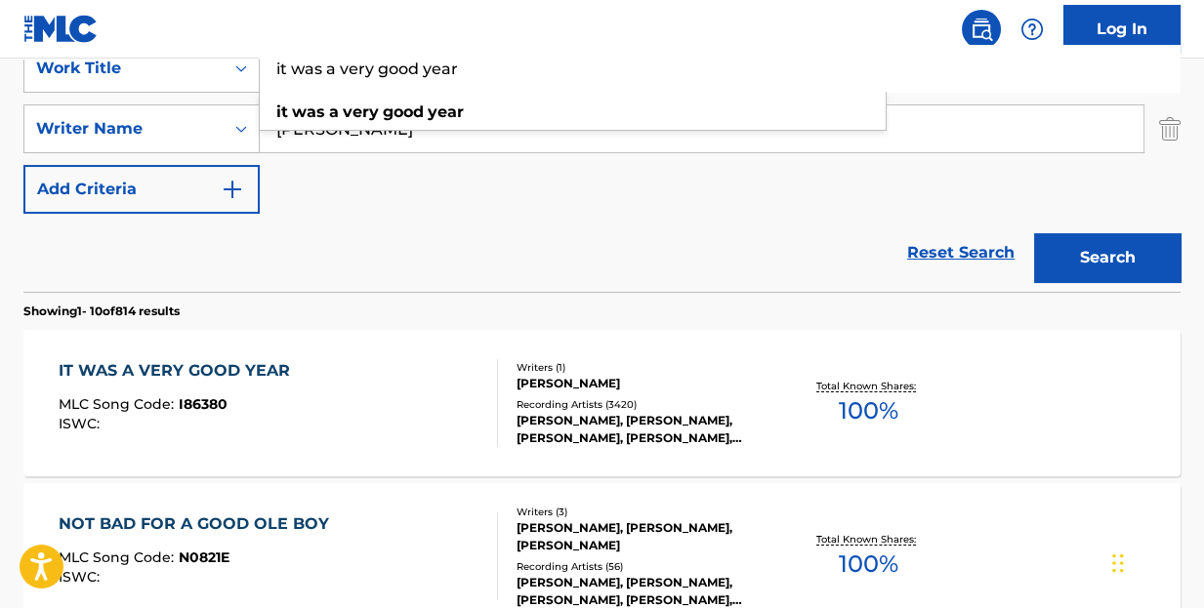
drag, startPoint x: 542, startPoint y: 78, endPoint x: 70, endPoint y: 45, distance: 472.8
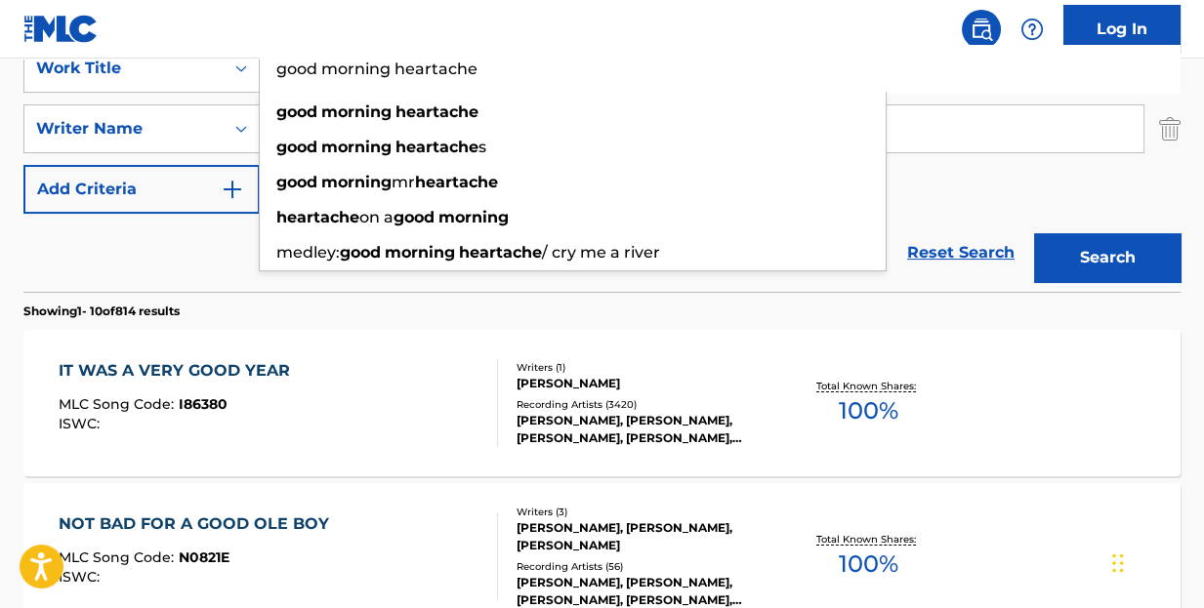
type input "good morning heartache"
click at [1034, 233] on button "Search" at bounding box center [1107, 257] width 146 height 49
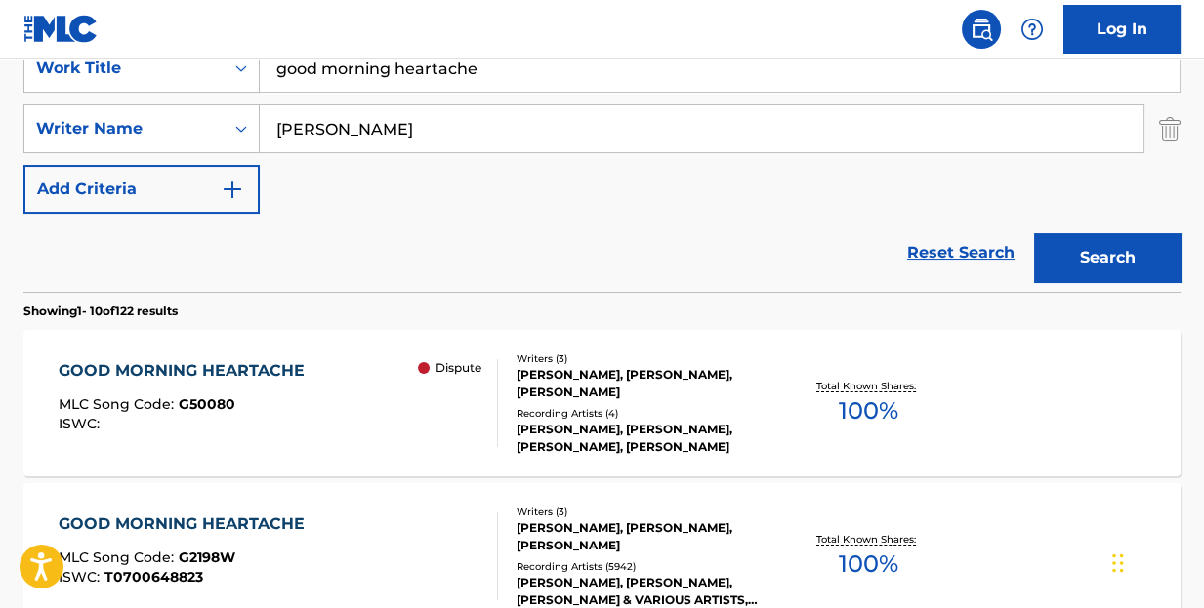
click at [209, 526] on div "GOOD MORNING HEARTACHE" at bounding box center [187, 524] width 256 height 23
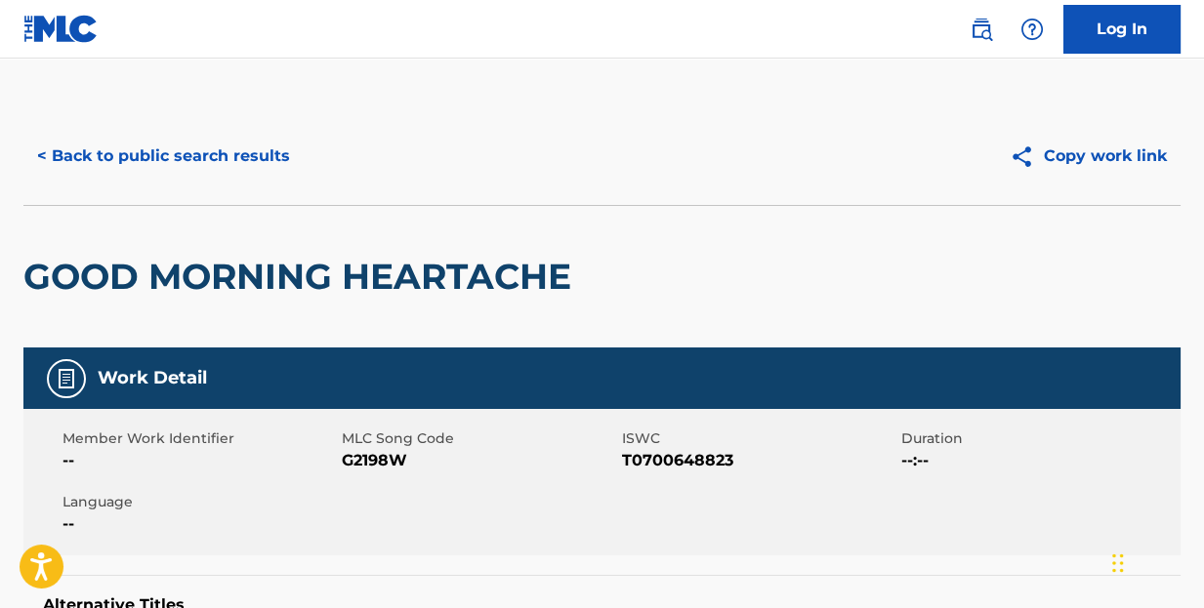
click at [284, 158] on button "< Back to public search results" at bounding box center [163, 156] width 280 height 49
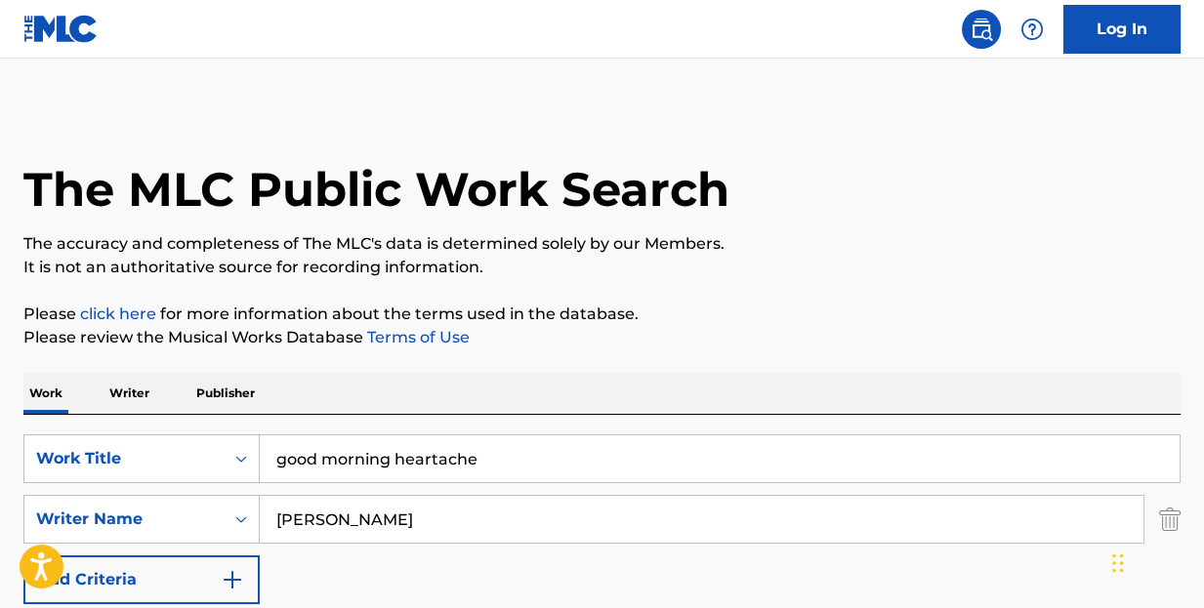
scroll to position [391, 0]
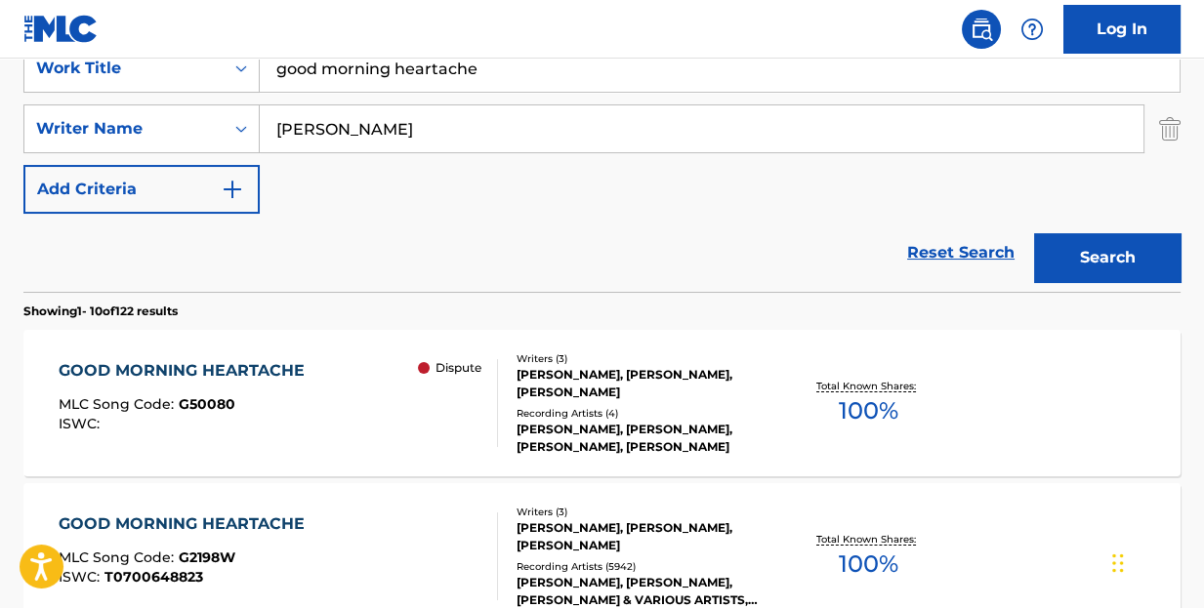
drag, startPoint x: 497, startPoint y: 73, endPoint x: 26, endPoint y: 41, distance: 471.8
type input "wear my ring around your neck"
click at [1061, 260] on button "Search" at bounding box center [1107, 257] width 146 height 49
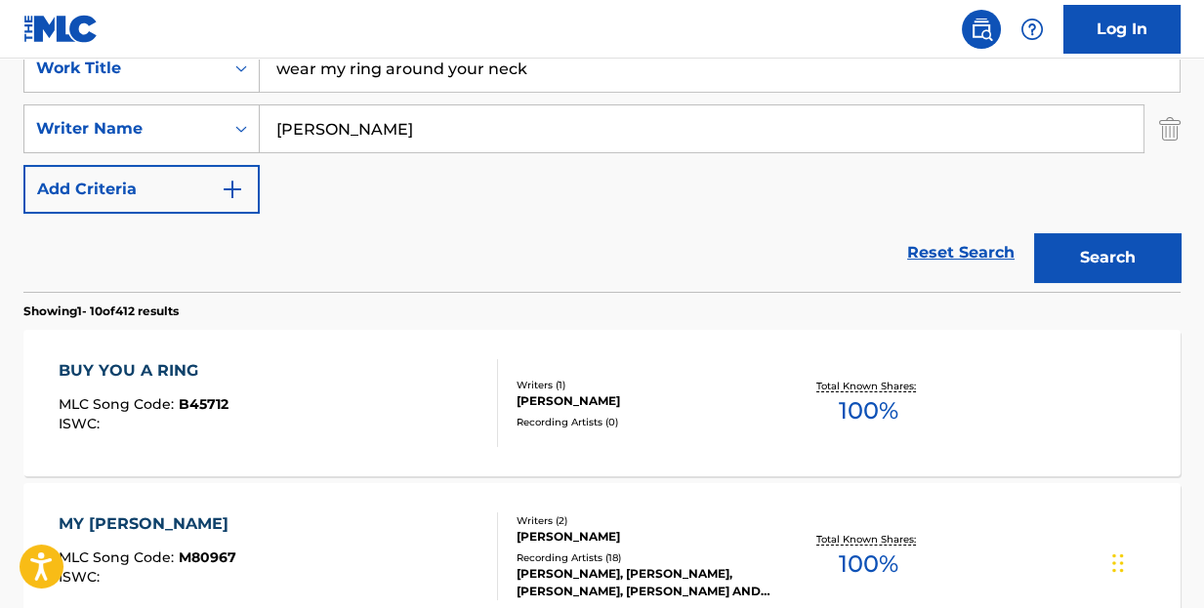
click at [302, 132] on input "[PERSON_NAME]" at bounding box center [702, 128] width 884 height 47
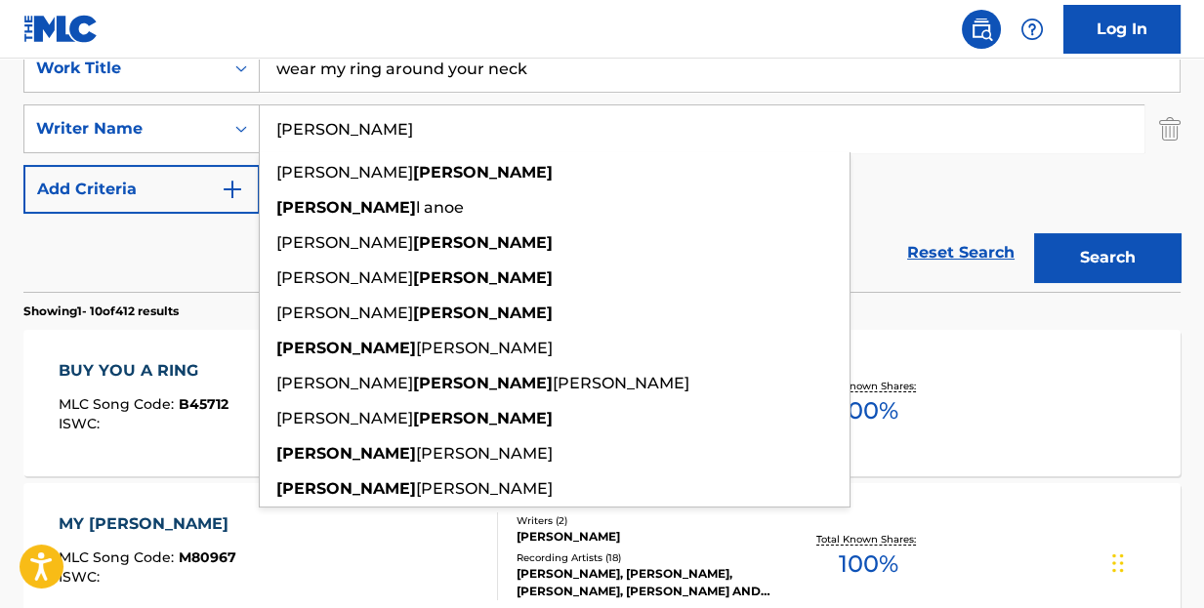
click at [302, 132] on input "[PERSON_NAME]" at bounding box center [702, 128] width 884 height 47
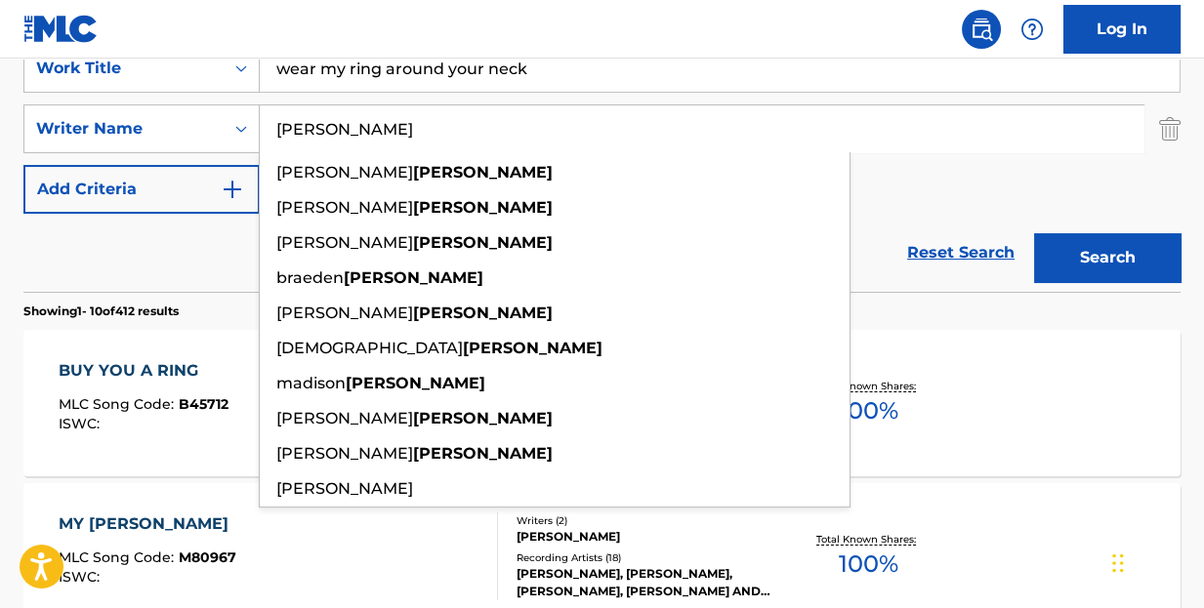
type input "[PERSON_NAME]"
click at [1034, 233] on button "Search" at bounding box center [1107, 257] width 146 height 49
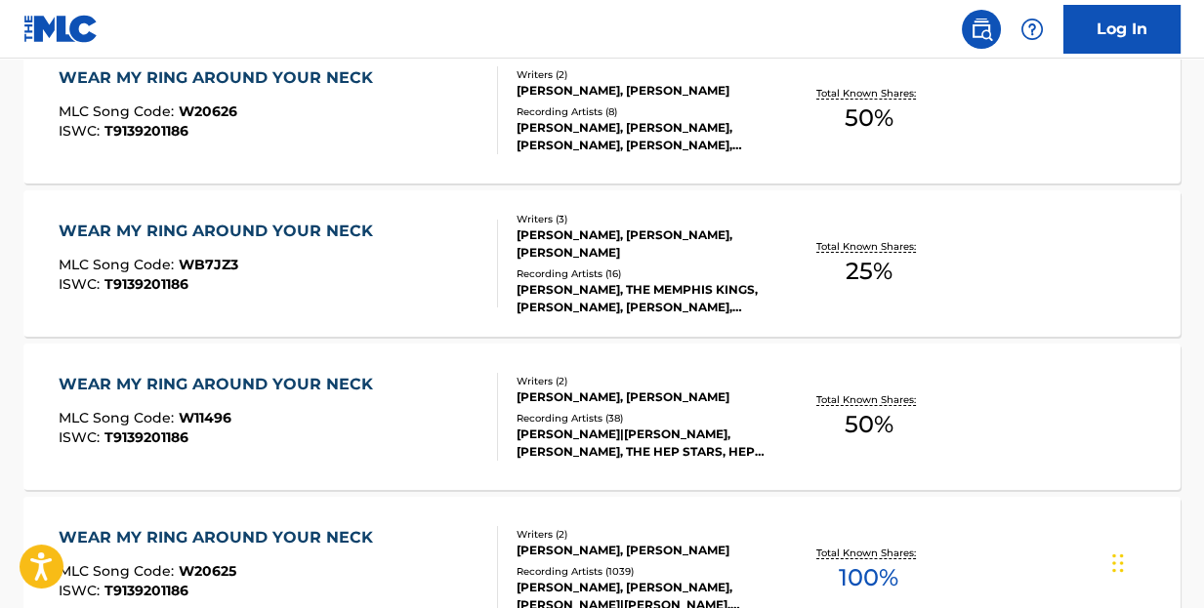
scroll to position [781, 0]
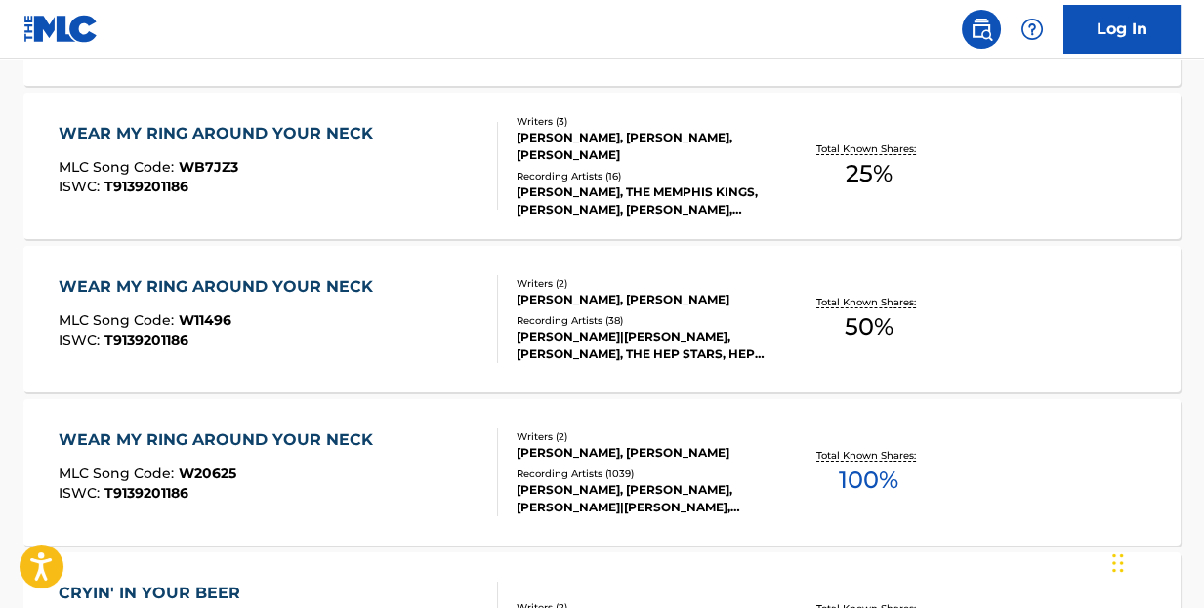
click at [328, 437] on div "WEAR MY RING AROUND YOUR NECK" at bounding box center [221, 440] width 324 height 23
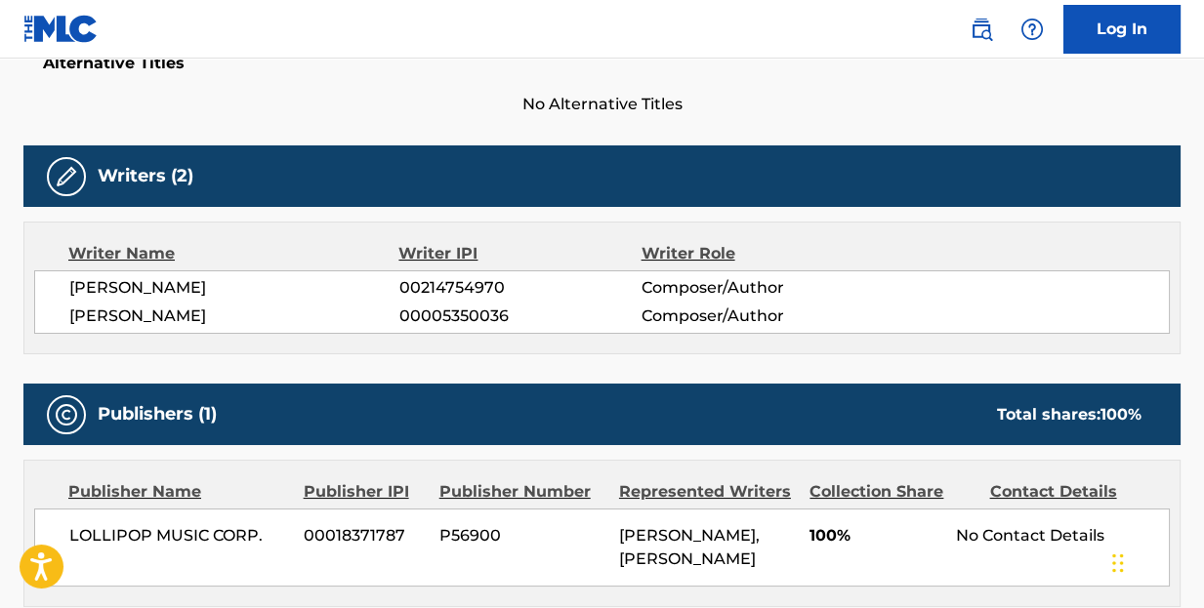
scroll to position [684, 0]
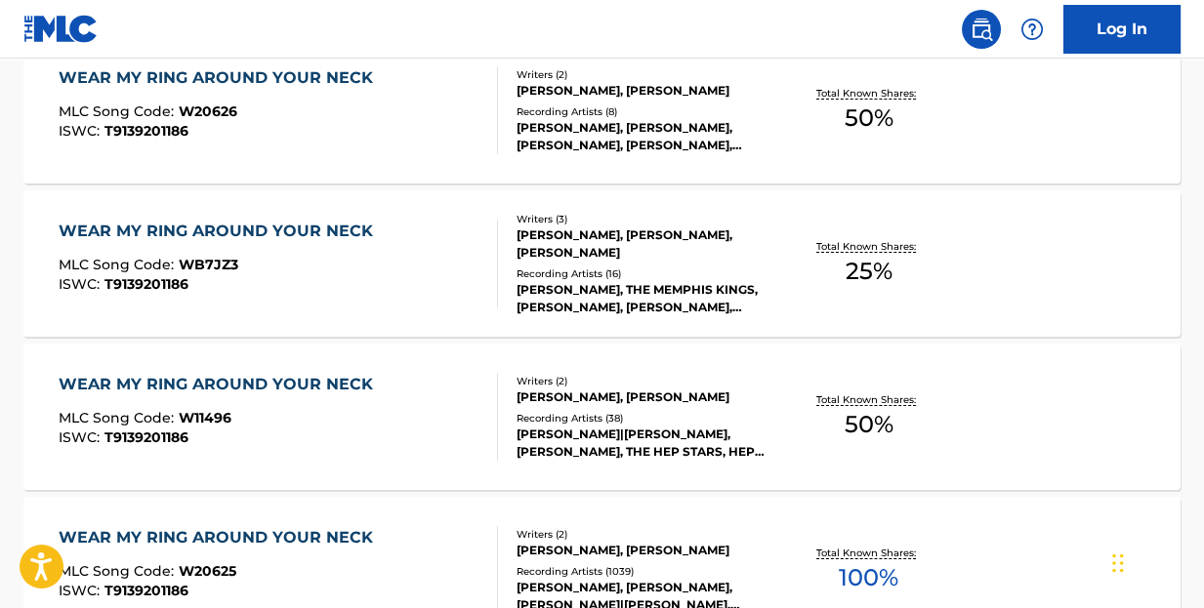
scroll to position [892, 0]
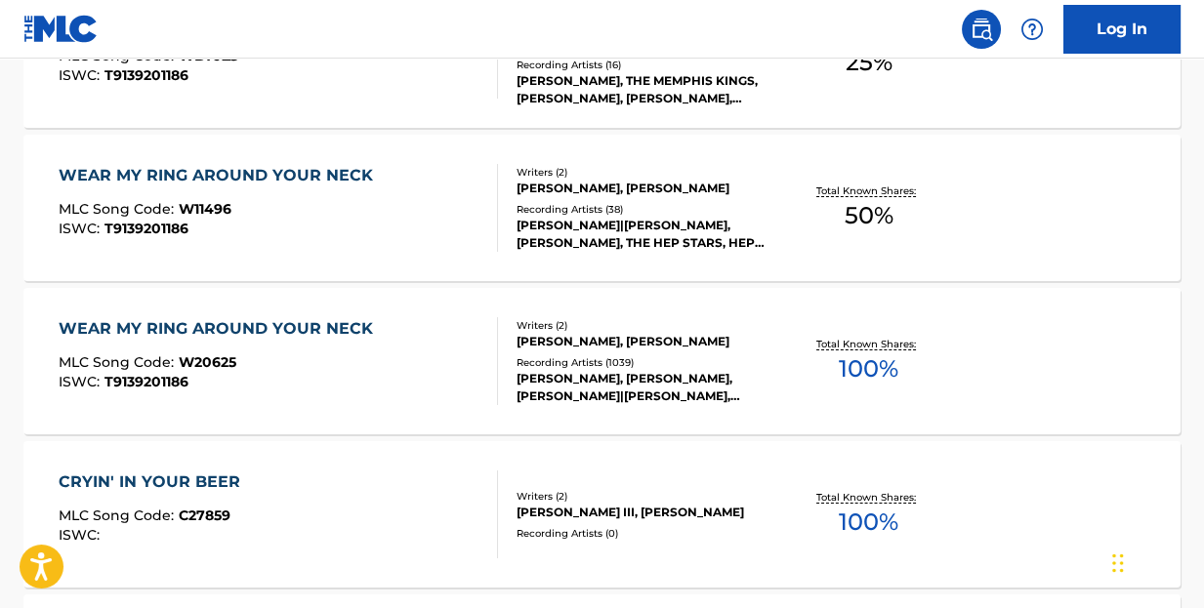
click at [235, 164] on div "WEAR MY RING AROUND YOUR NECK" at bounding box center [221, 175] width 324 height 23
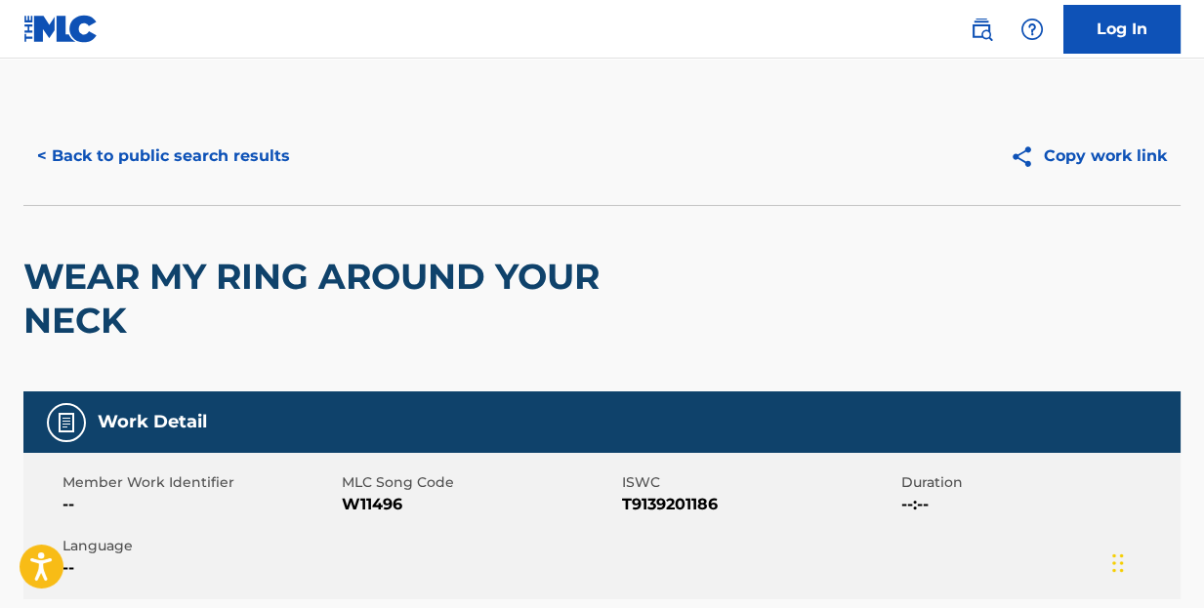
click at [564, 276] on h2 "WEAR MY RING AROUND YOUR NECK" at bounding box center [370, 299] width 694 height 88
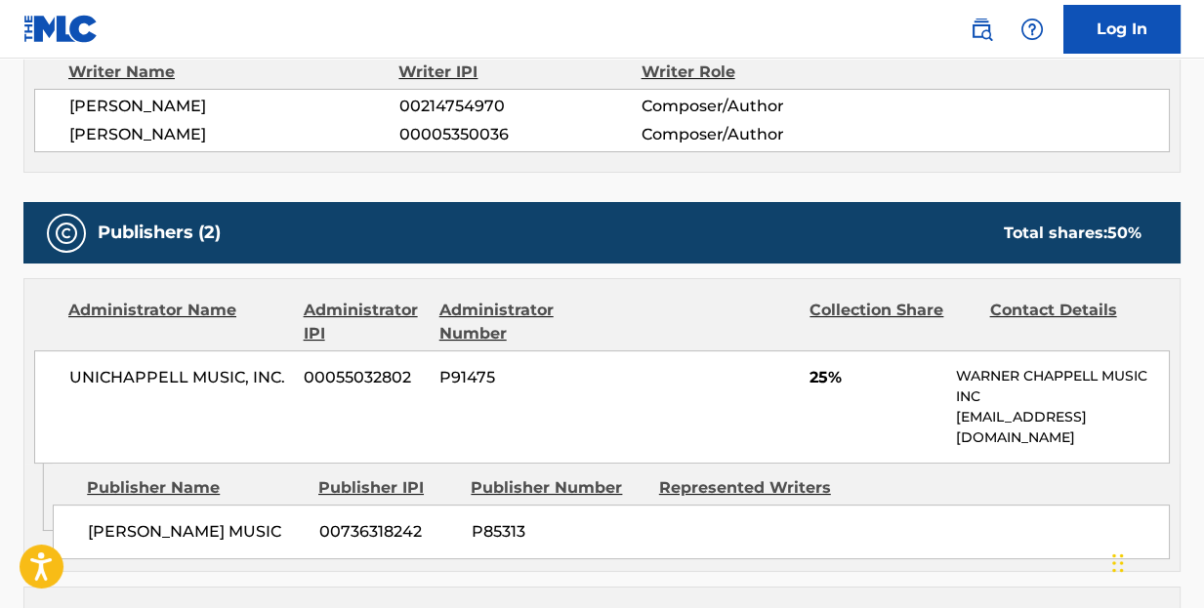
scroll to position [781, 0]
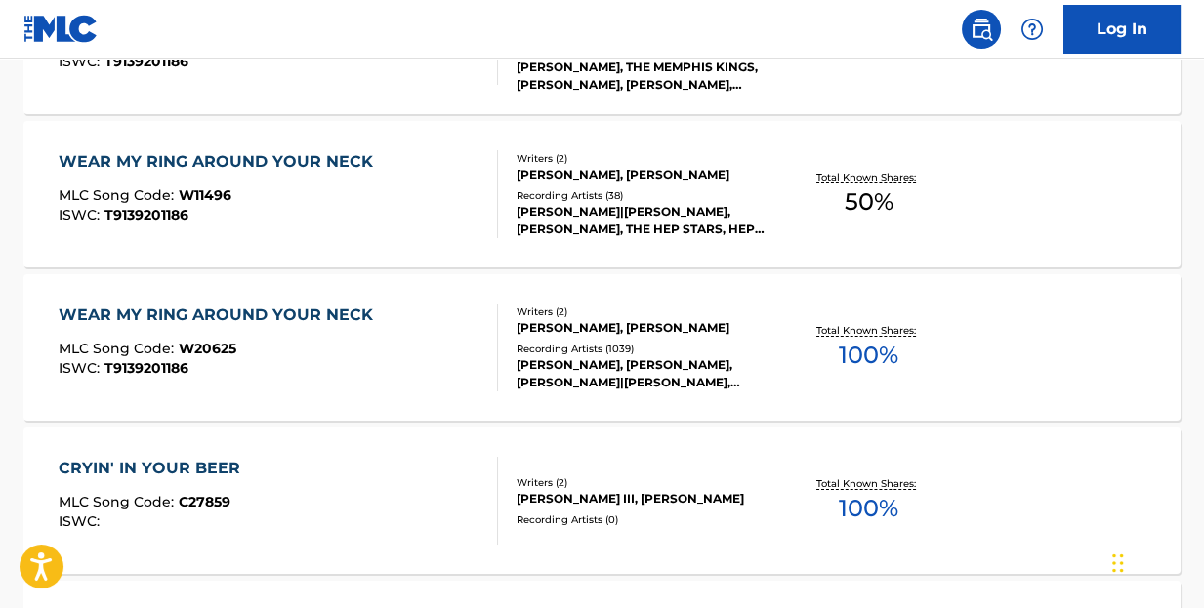
scroll to position [809, 0]
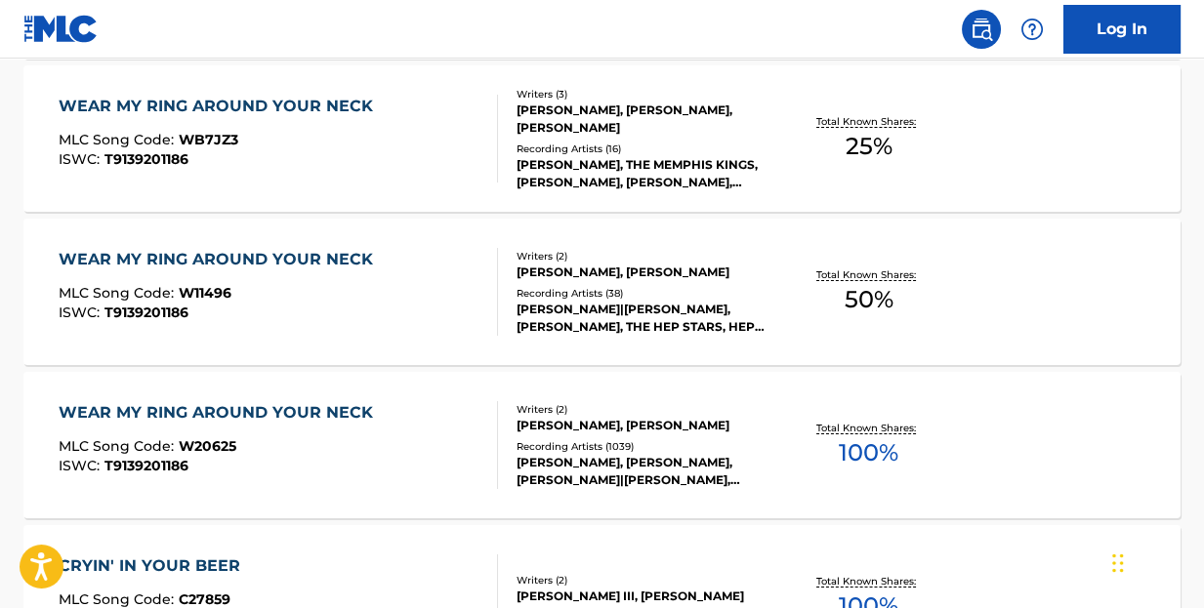
click at [294, 102] on div "WEAR MY RING AROUND YOUR NECK" at bounding box center [221, 106] width 324 height 23
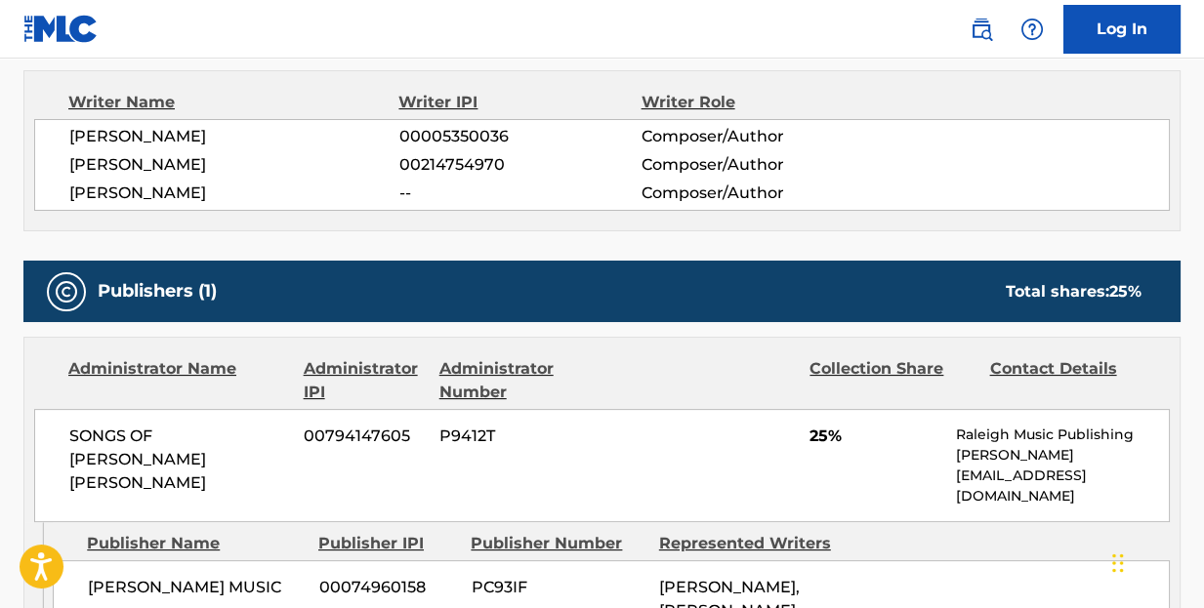
scroll to position [1172, 0]
